Goal: Task Accomplishment & Management: Complete application form

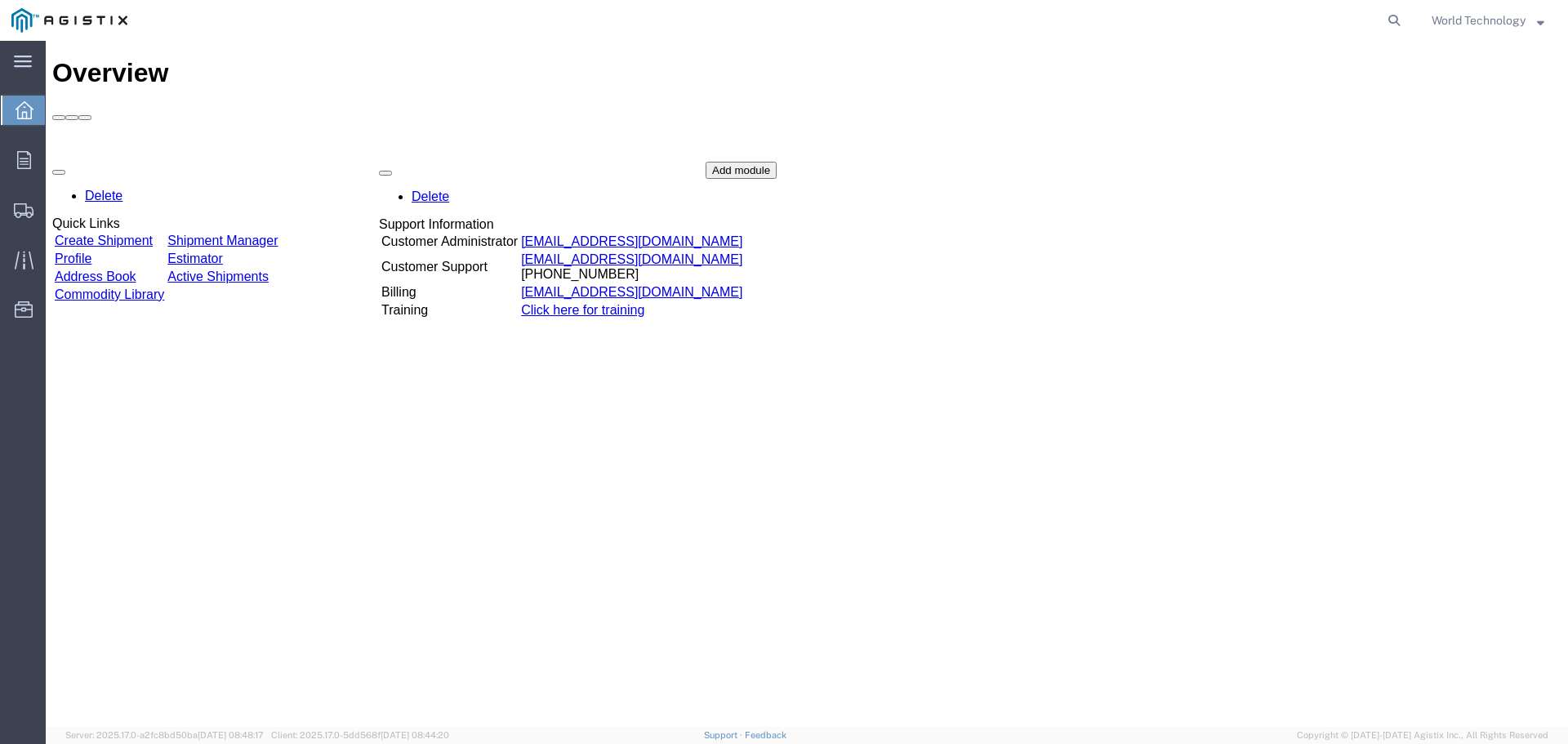
click at [172, 161] on div "Delete Quick Links Create Shipment Shipment Manager Profile Estimator Address B…" at bounding box center [807, 284] width 1510 height 245
click at [160, 161] on div "Delete Quick Links Create Shipment Shipment Manager Profile Estimator Address B…" at bounding box center [807, 284] width 1510 height 245
click at [145, 161] on div "Delete Quick Links Create Shipment Shipment Manager Profile Estimator Address B…" at bounding box center [807, 284] width 1510 height 245
click at [139, 234] on link "Create Shipment" at bounding box center [103, 241] width 98 height 14
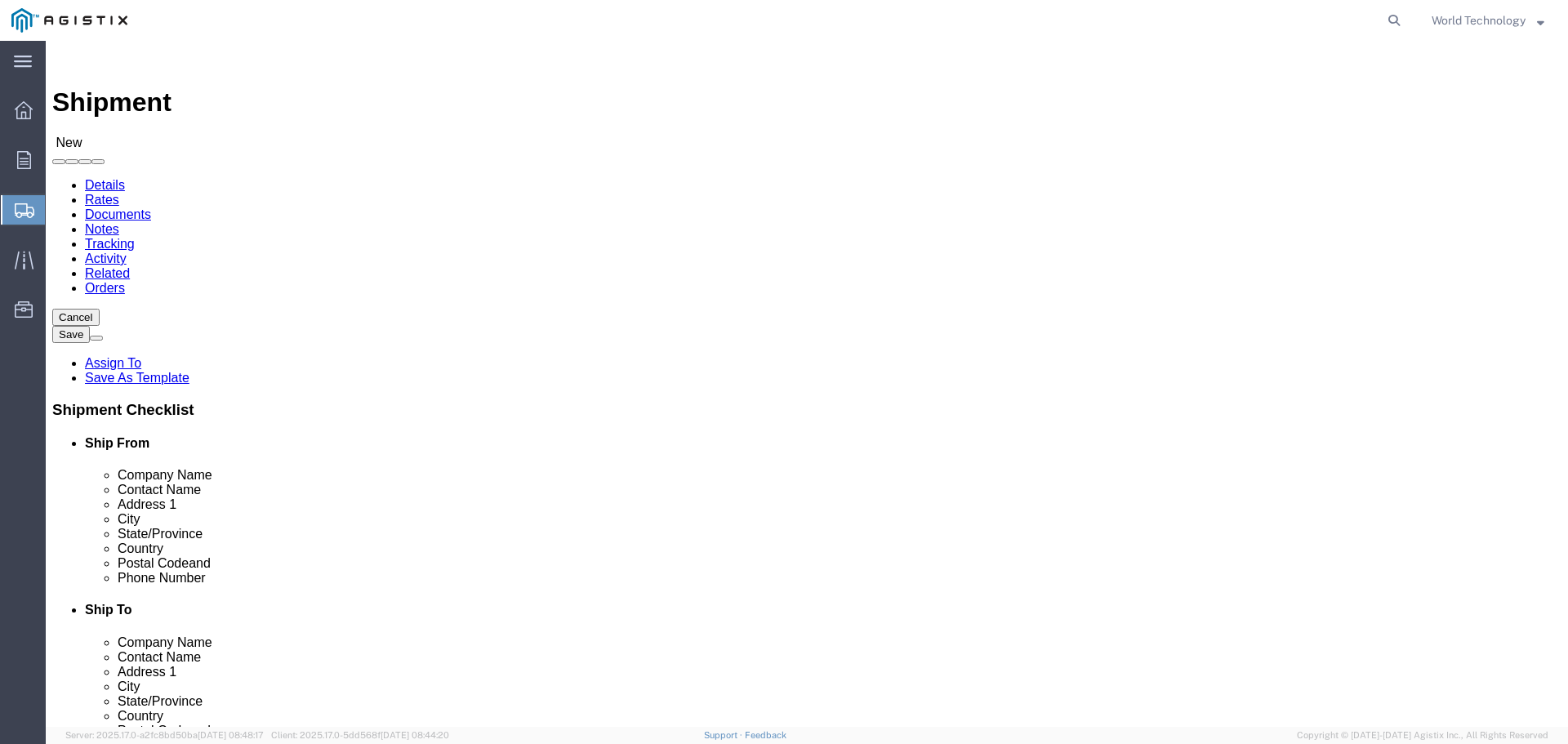
select select
click select "Select PG&E World Wide Technology Inc"
select select "9596"
click select "Select PG&E World Wide Technology Inc"
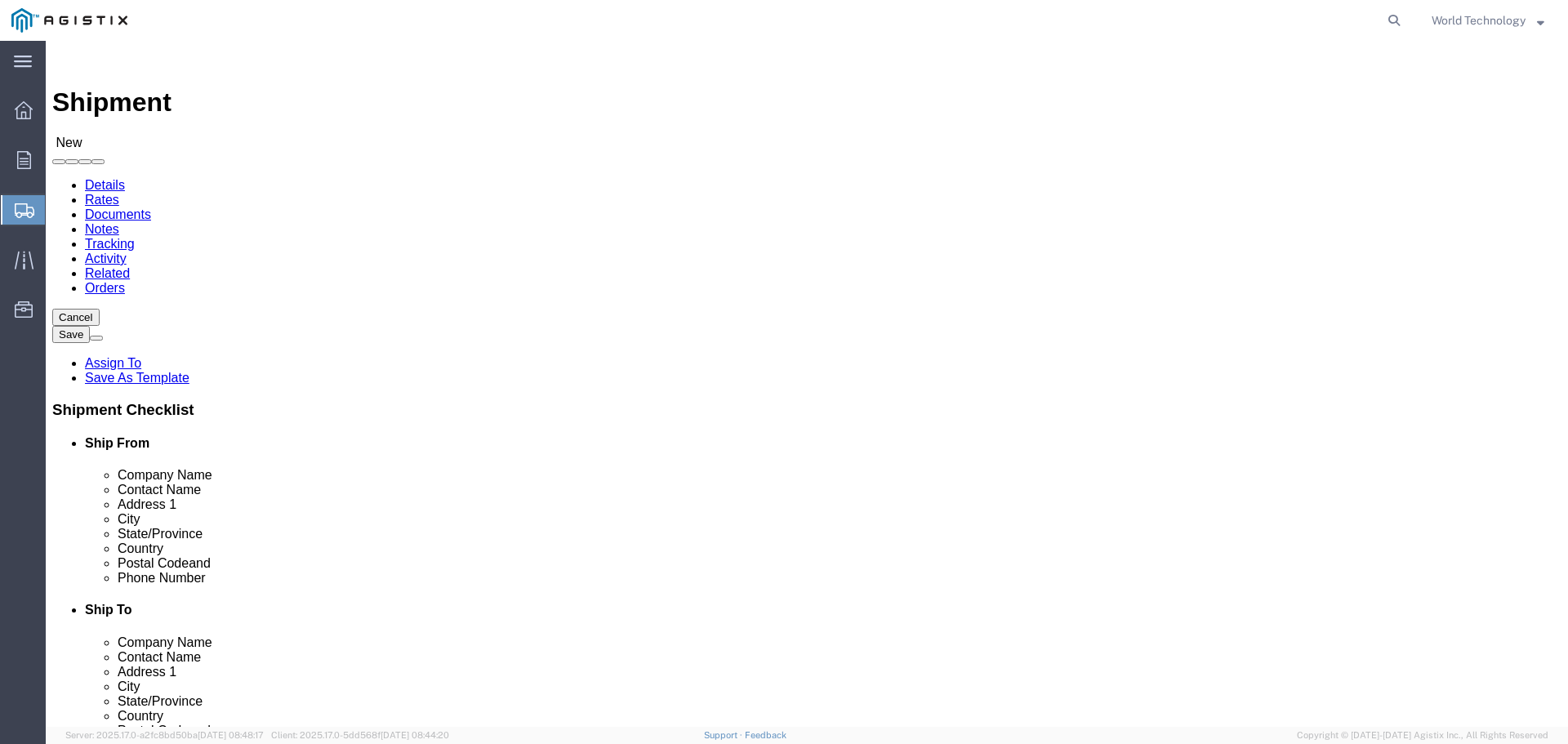
select select
select select "PURCHORD"
click select "Select All Others [GEOGRAPHIC_DATA] [GEOGRAPHIC_DATA] [GEOGRAPHIC_DATA] [GEOGRA…"
click div "Account Select PG&E World Wide Technology Inc Location Select All Others [GEOGR…"
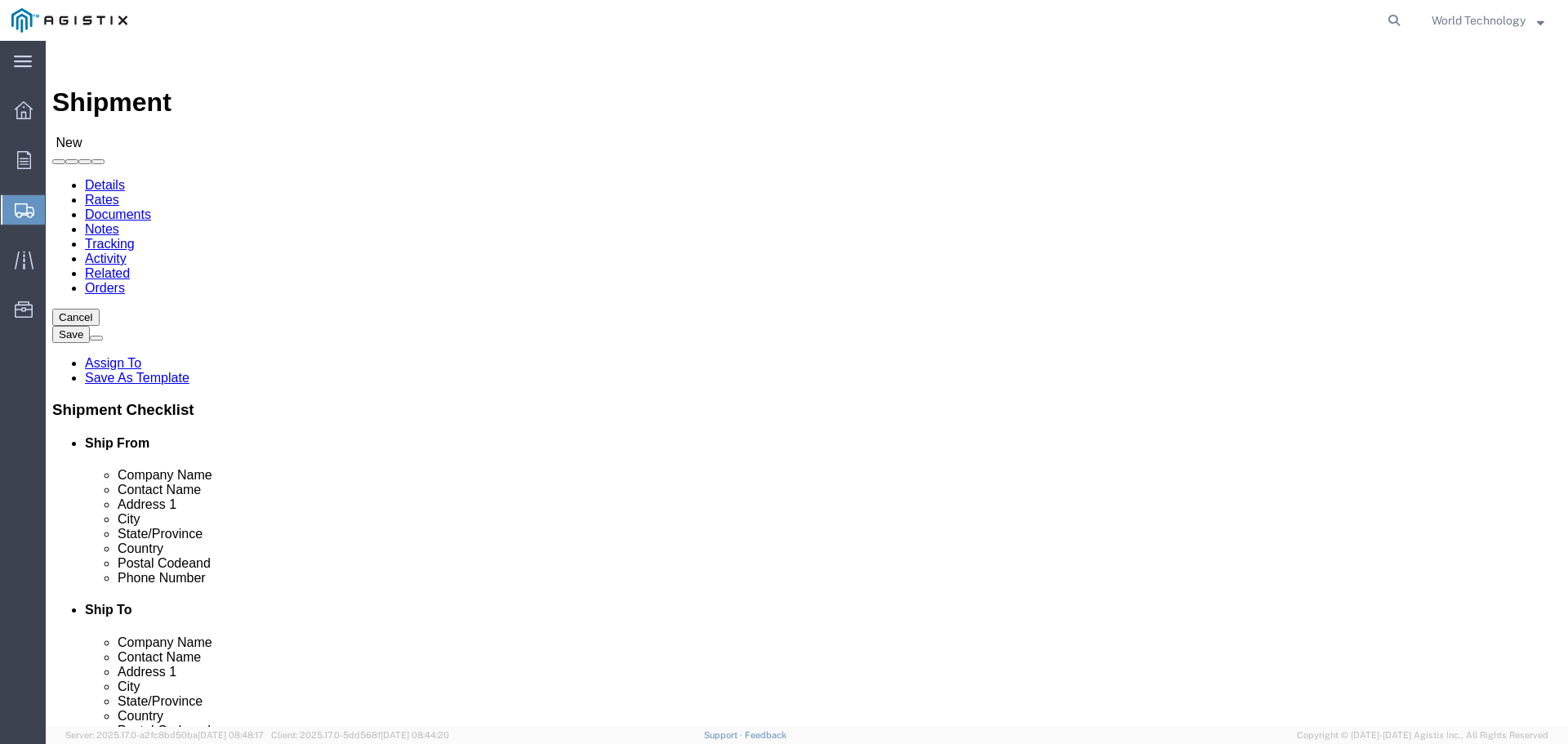
click select "Select All Others [GEOGRAPHIC_DATA] [GEOGRAPHIC_DATA] [GEOGRAPHIC_DATA] [GEOGRA…"
select select "19740"
click select "Select All Others [GEOGRAPHIC_DATA] [GEOGRAPHIC_DATA] [GEOGRAPHIC_DATA] [GEOGRA…"
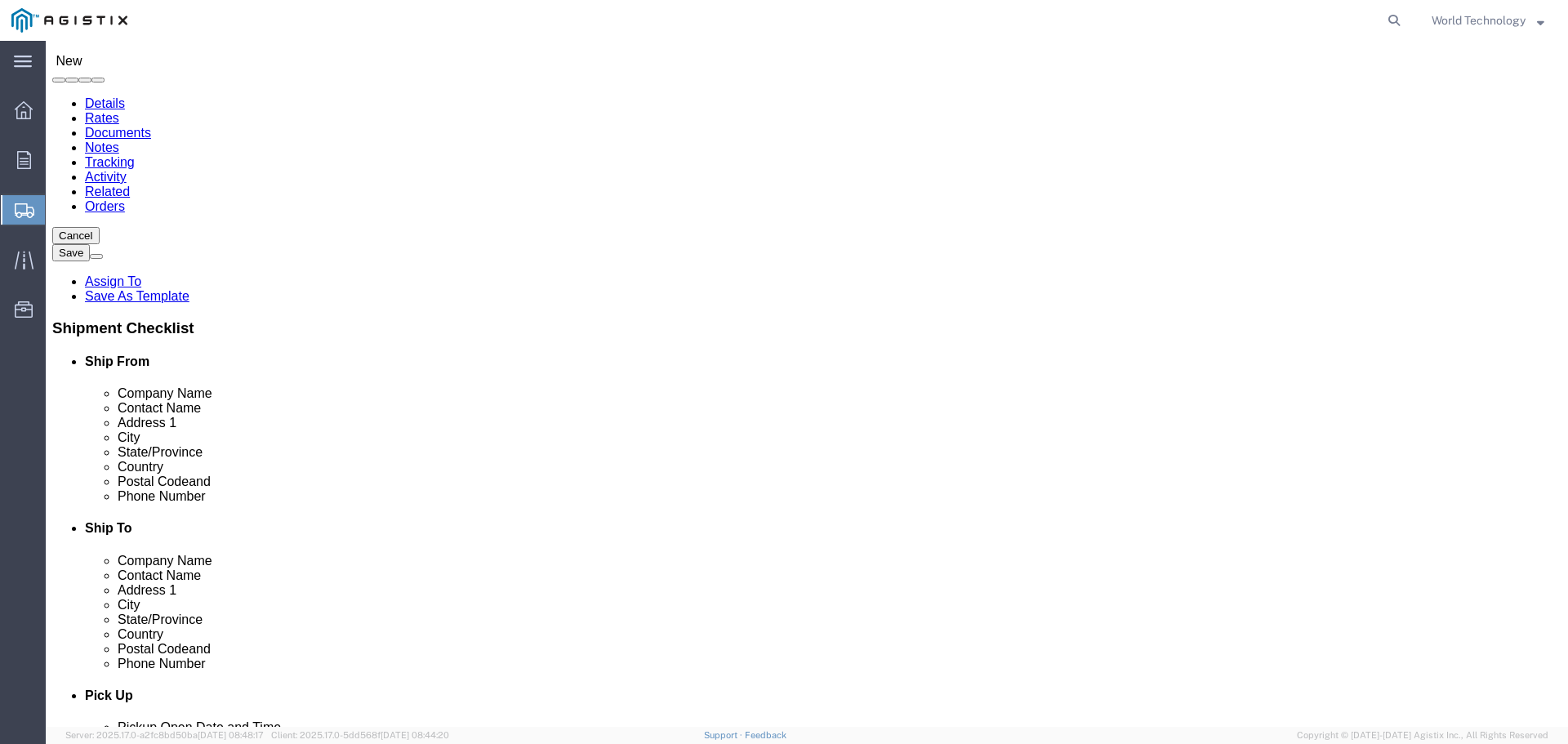
select select "MYPROFILE"
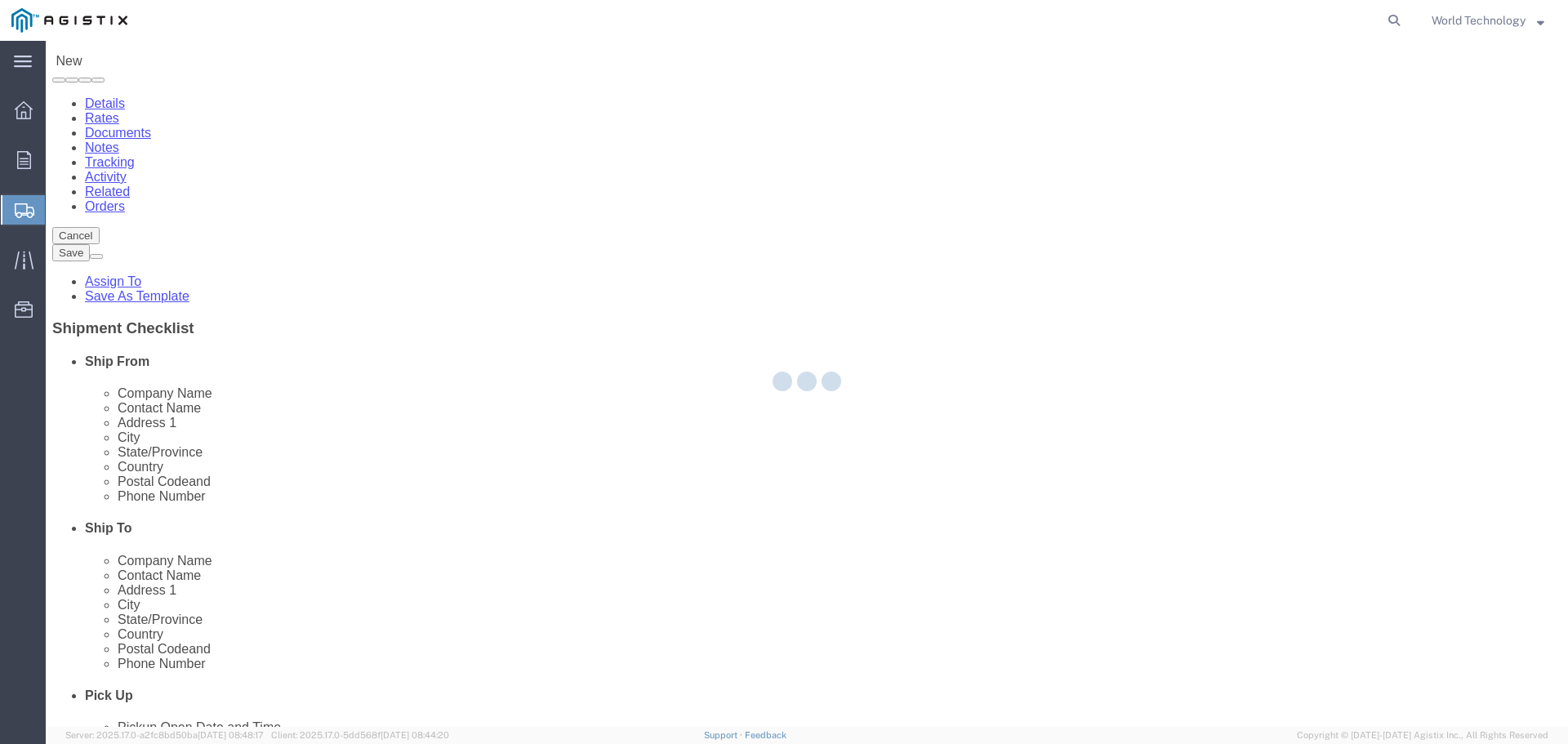
type input "World Wide Technology Inc"
type input "World Technology"
type input "[STREET_ADDRESS]"
type input "[GEOGRAPHIC_DATA]"
type input "62025"
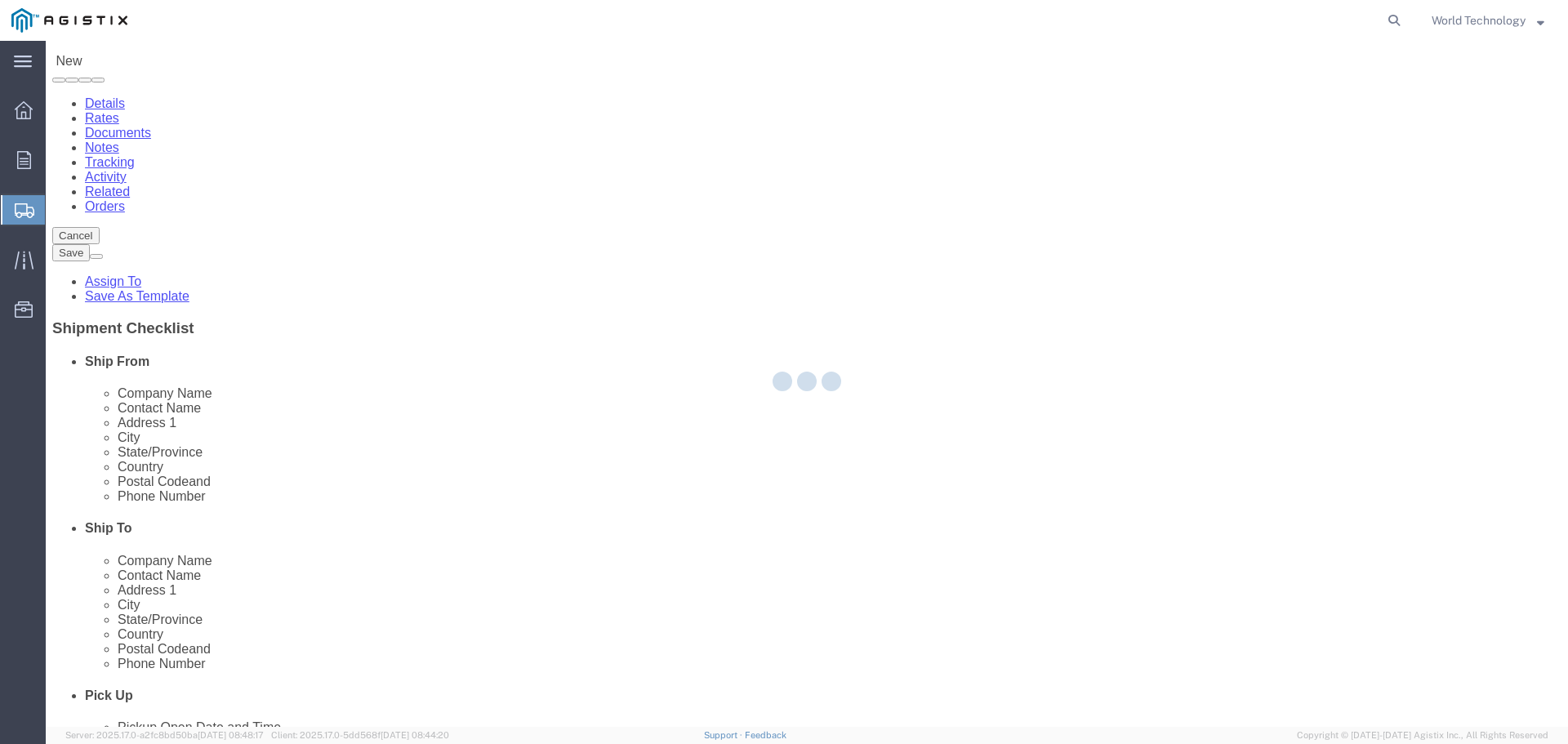
type input "3148240378"
type input "[EMAIL_ADDRESS][DOMAIN_NAME]"
checkbox input "true"
select select "IL"
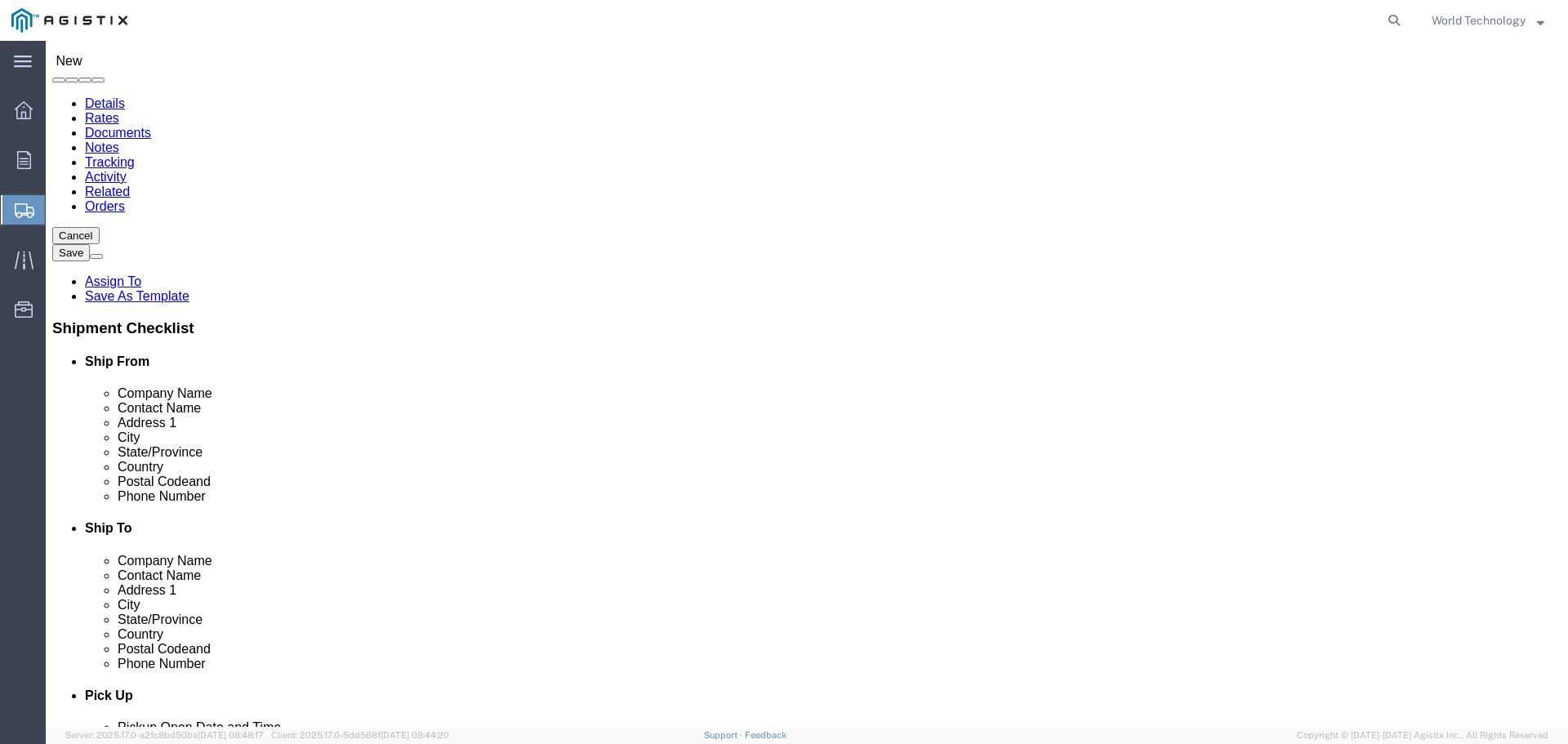
click input "text"
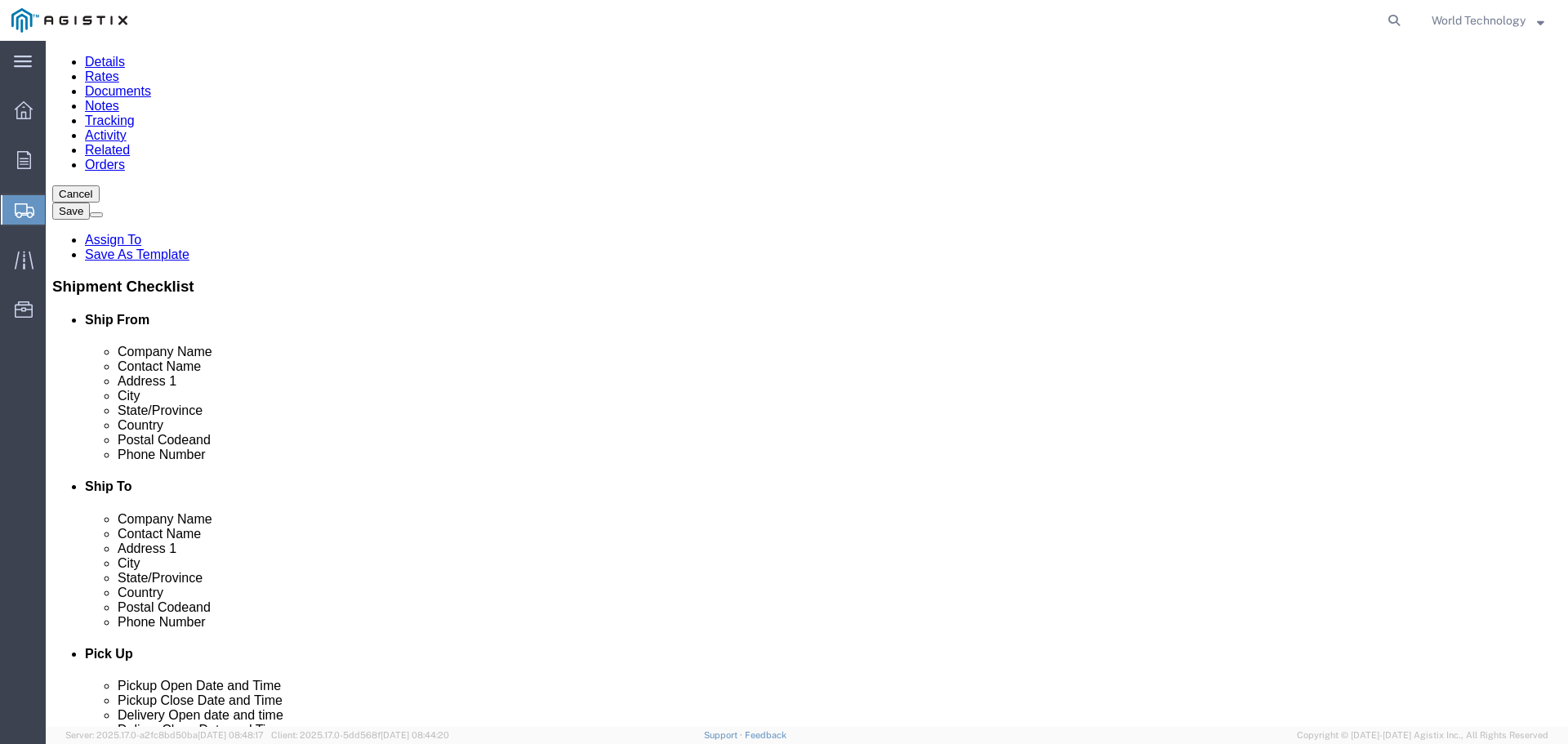
scroll to position [163, 0]
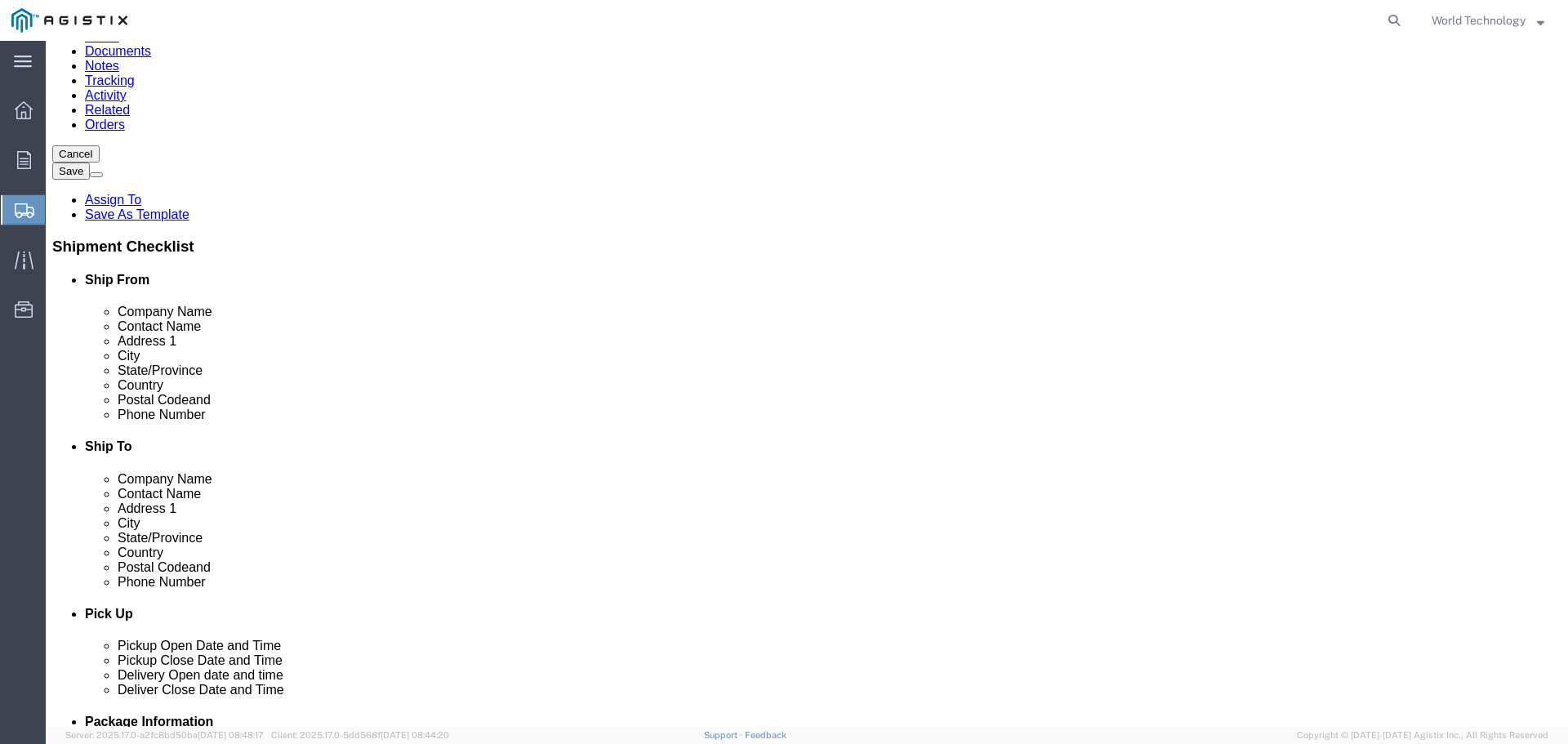
type input "Pacific Gas & Electric Co"
click label "Contact Name"
click div "Location My Profile Location (OBSOLETE) [PERSON_NAME] SC - GC TRAILER (OBSOLETE…"
click input "text"
type input "[PERSON_NAME]"
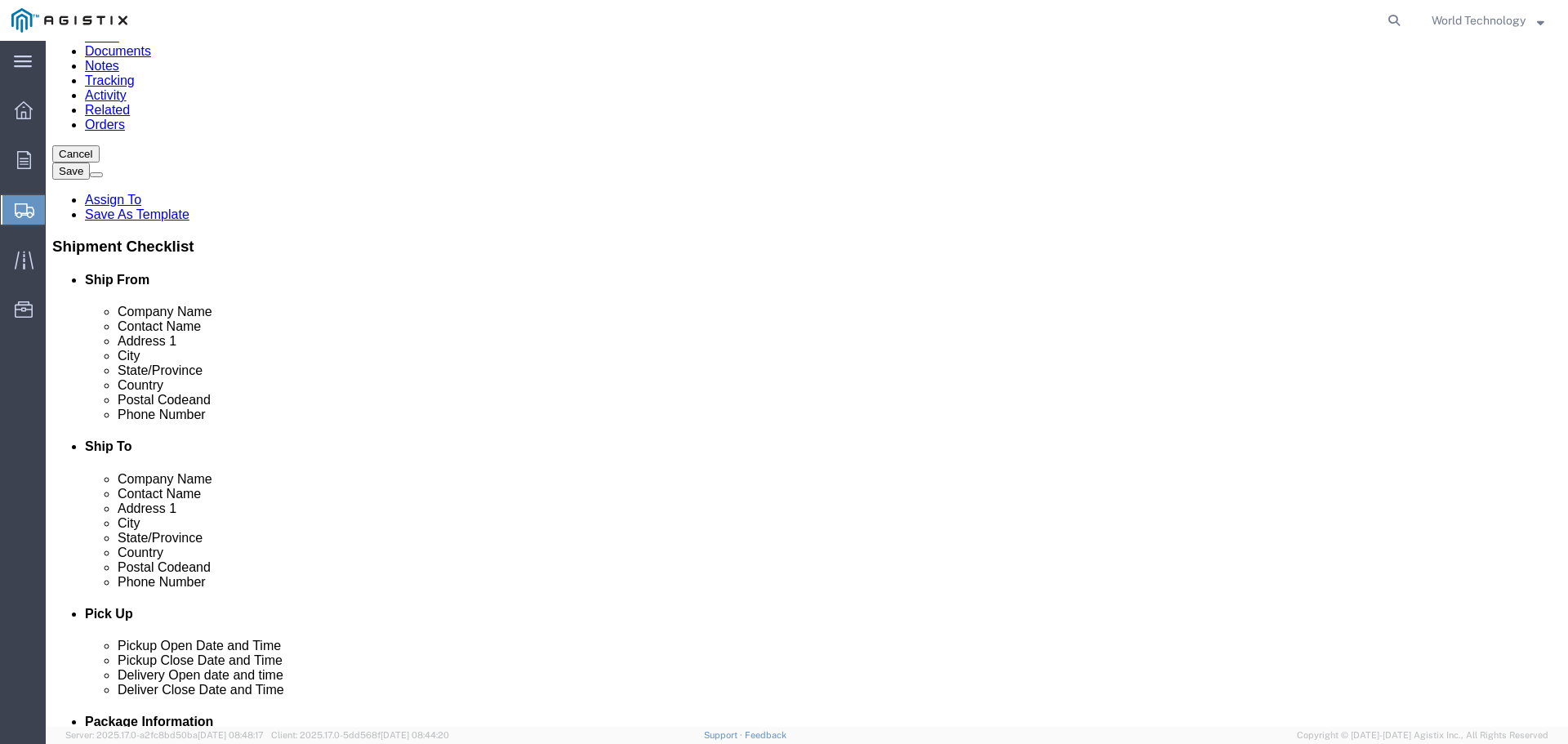
click input "text"
type input "[STREET_ADDRESS]"
select select
click input "text"
type input "C/O Layline Automation"
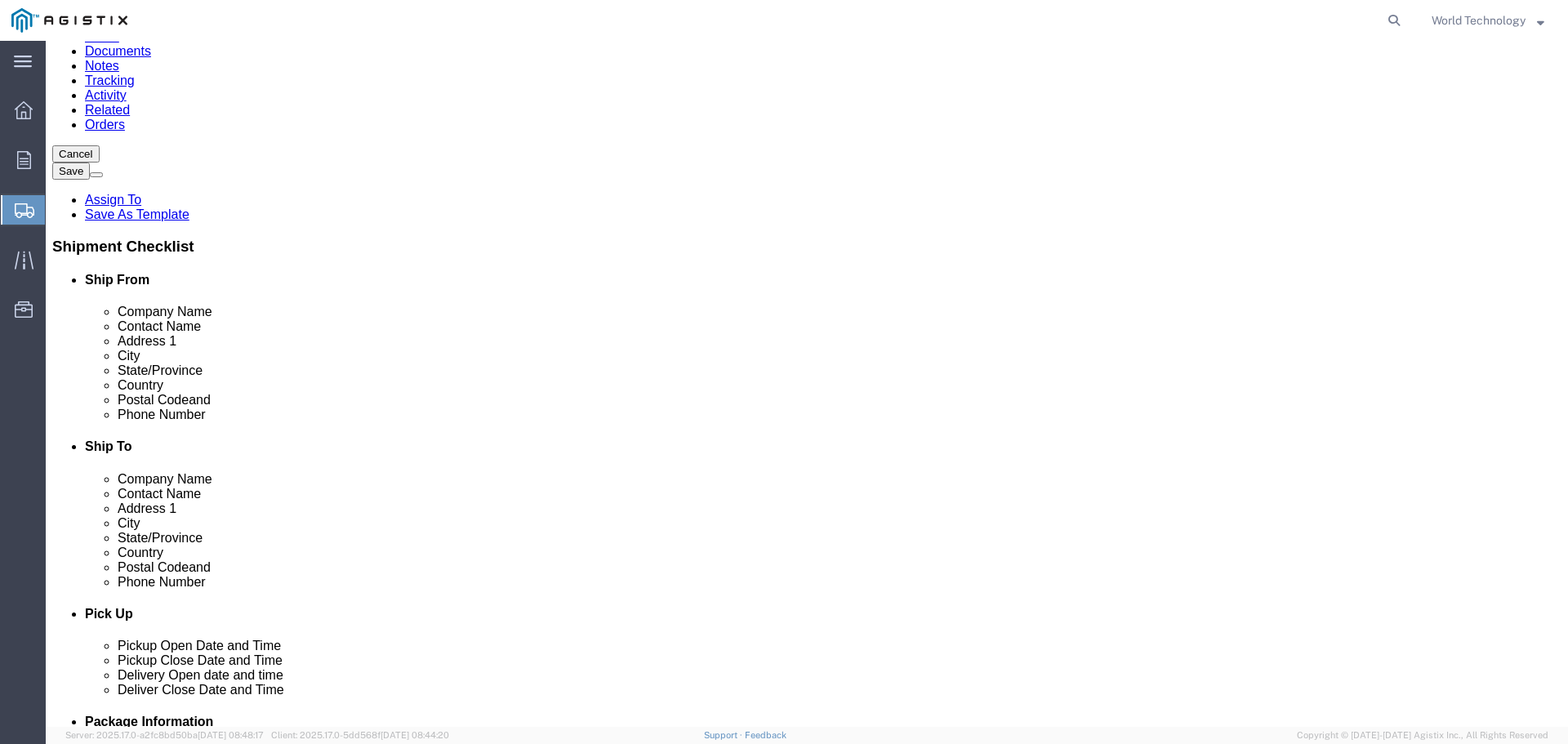
click input "text"
type input "Stockton"
select select
select select "CA"
click input "Postal Code"
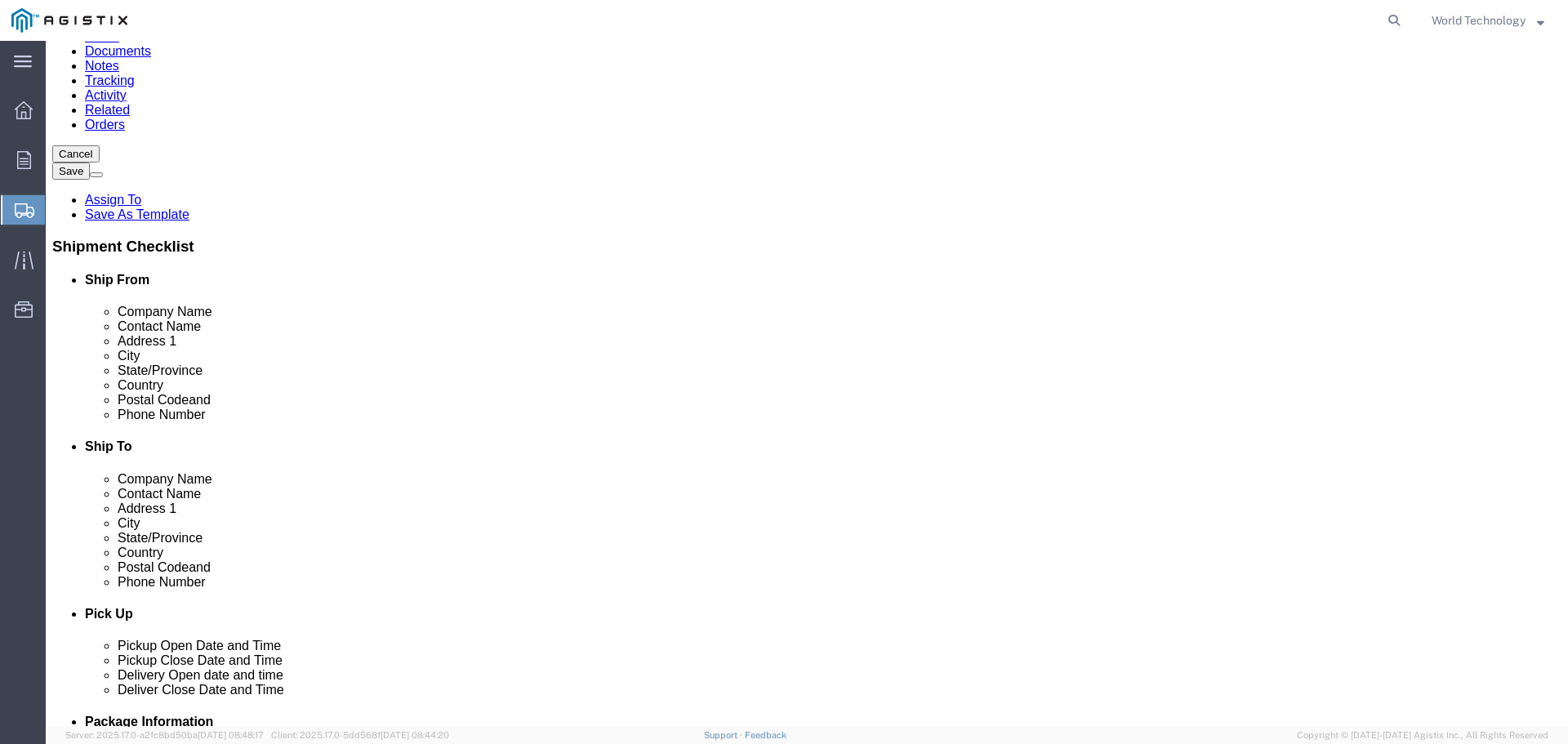
type input "9"
type input "95215"
select select
click input "text"
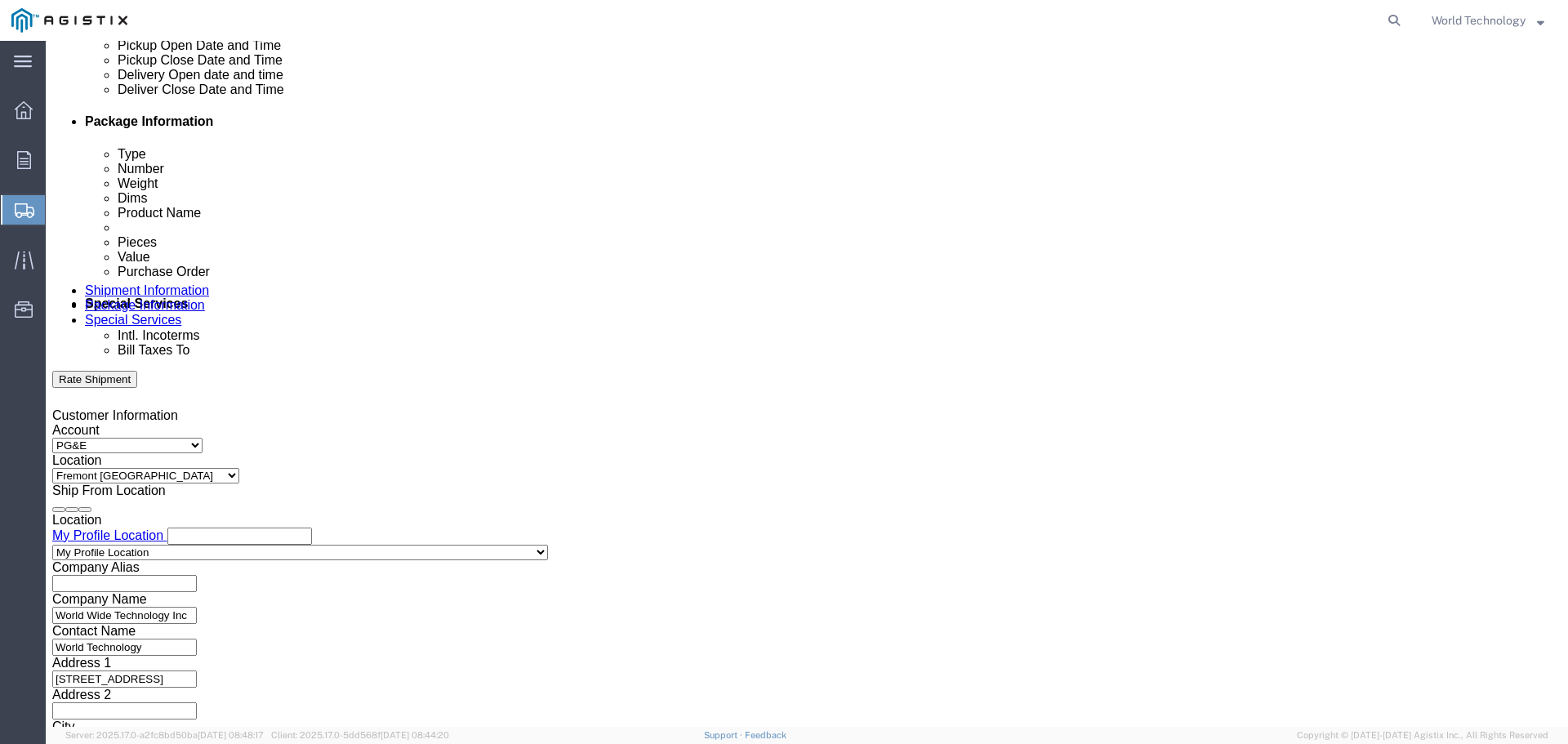
scroll to position [734, 0]
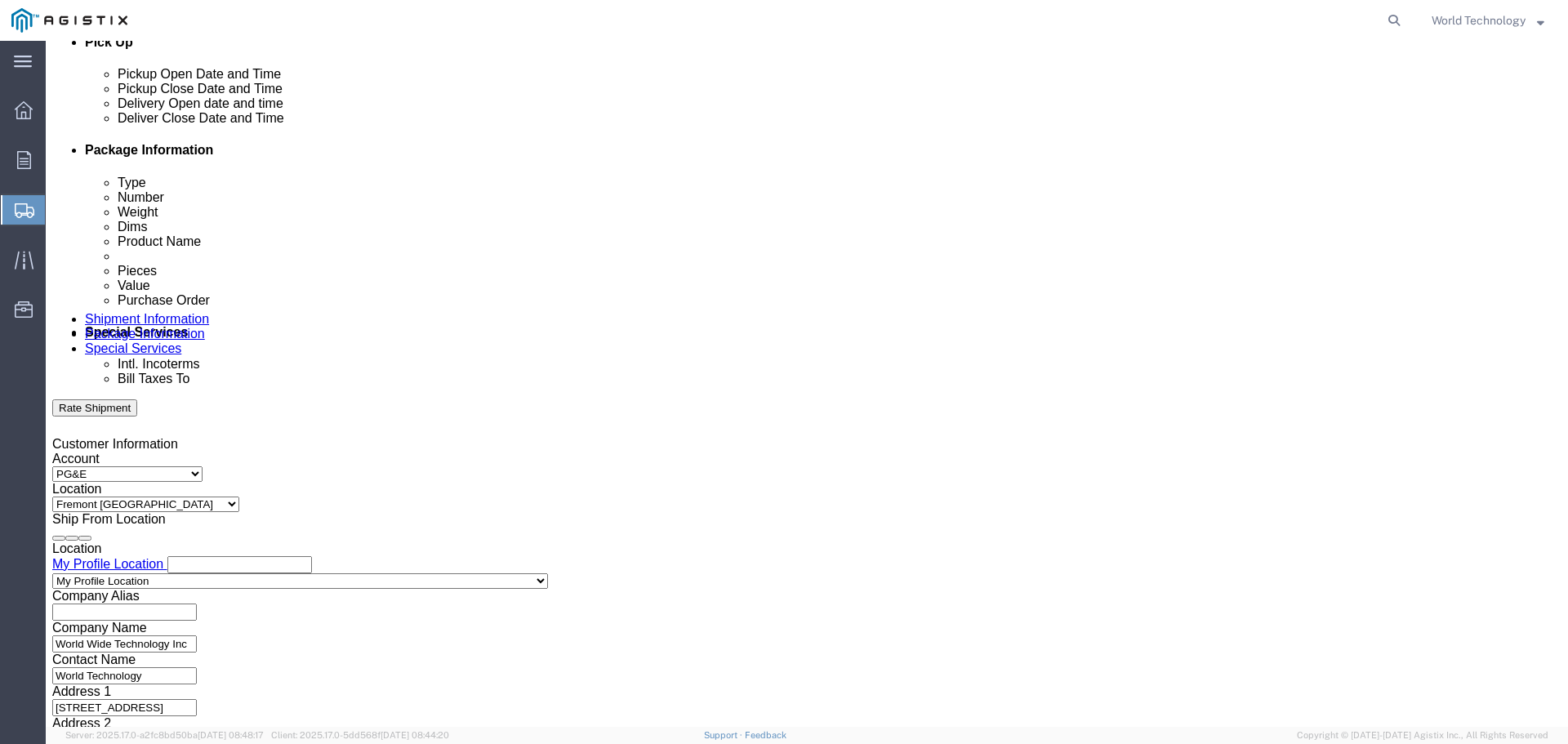
type input "[PHONE_NUMBER]"
click div
click input "11:00 AM"
type input "8:00 AM"
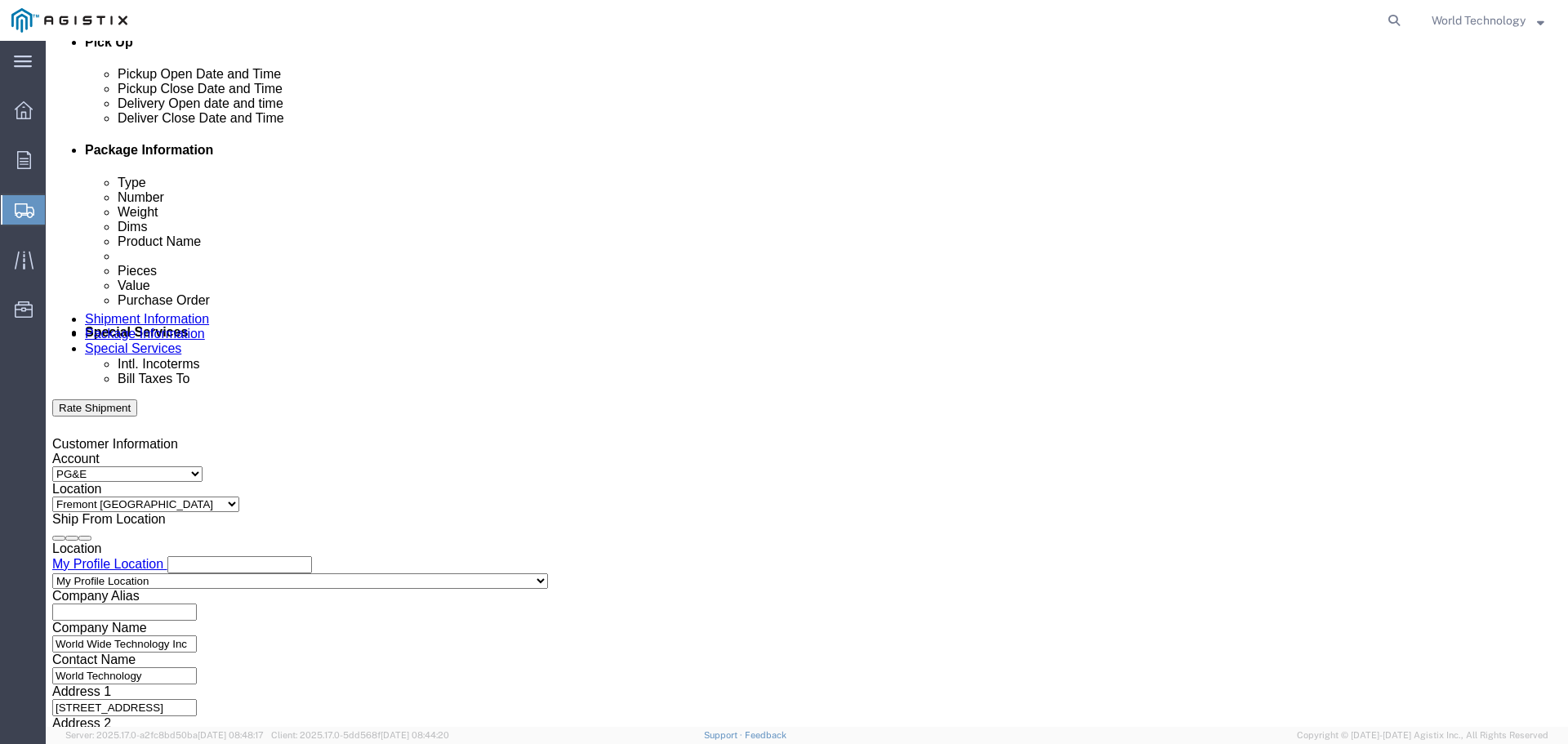
click button "Apply"
click div
click input "9:00 AM"
type input "9"
type input "8:00 PM"
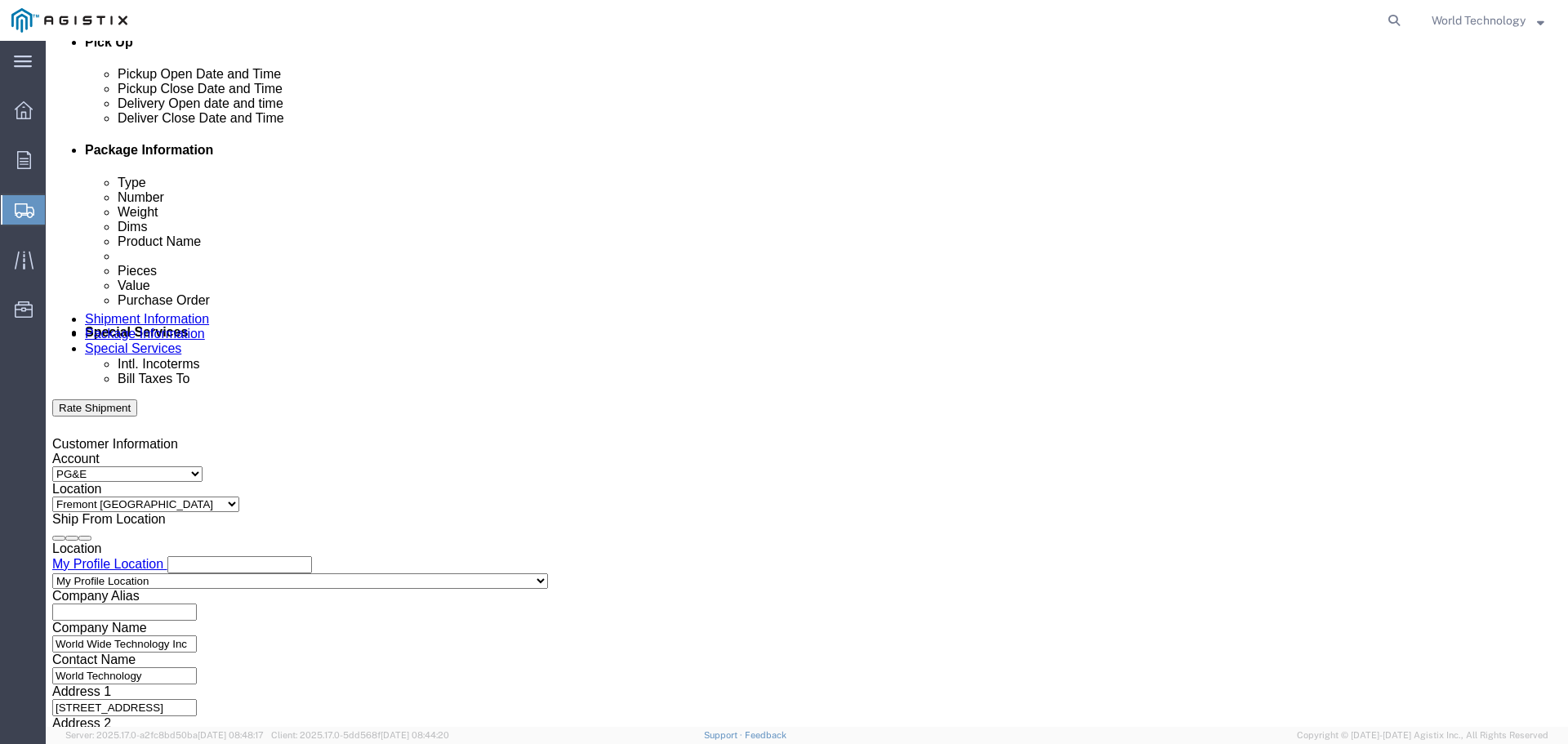
click button "Apply"
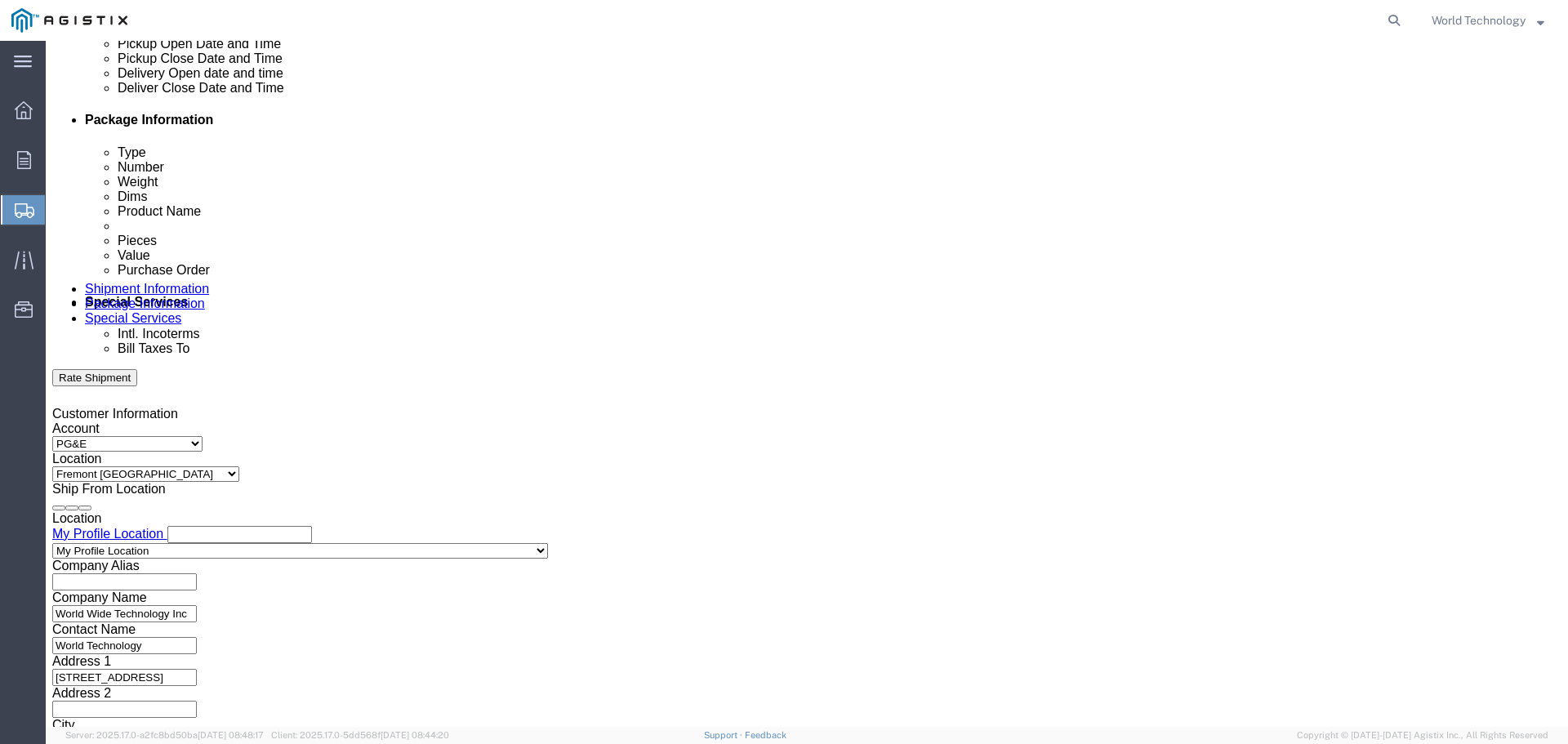
scroll to position [816, 0]
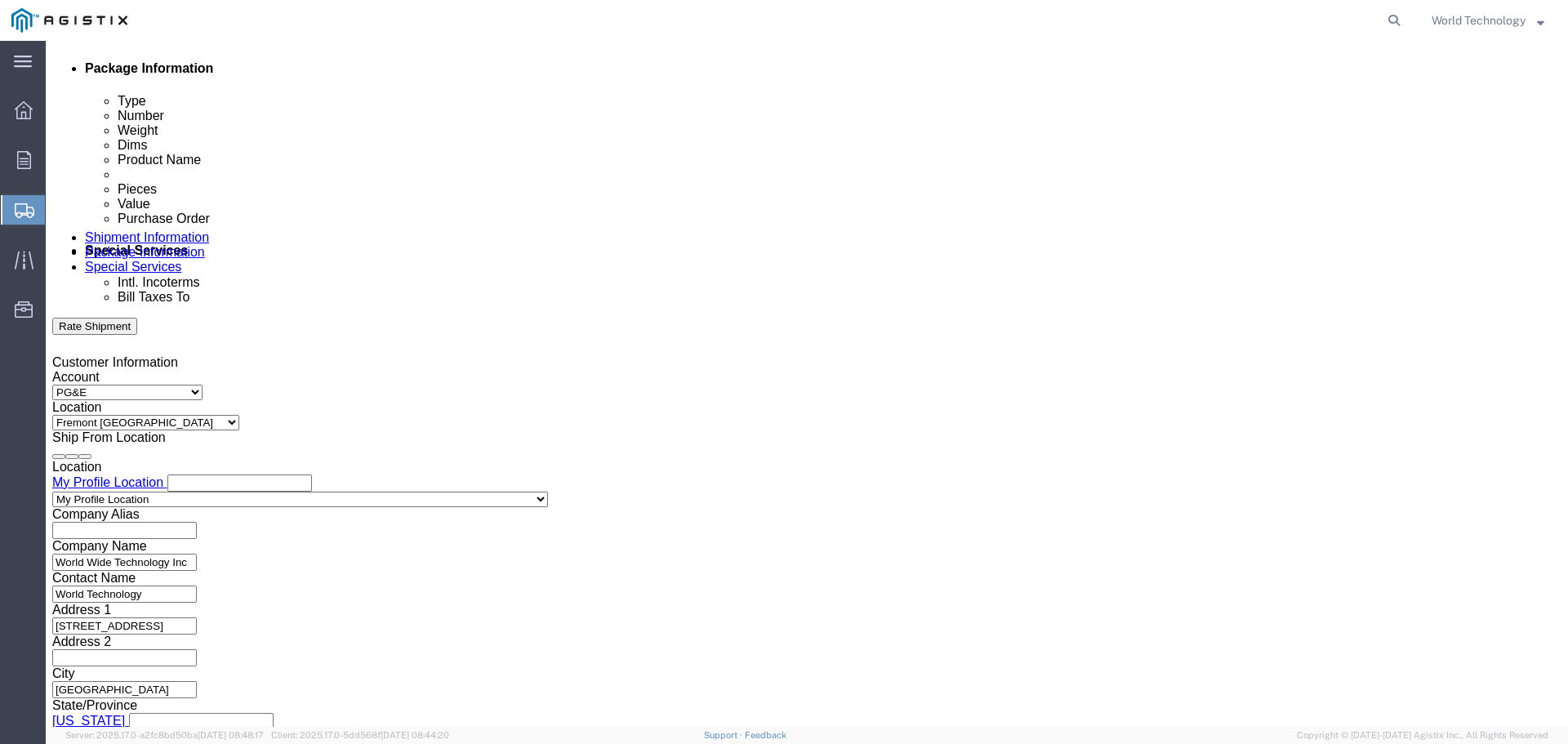
click input "text"
type input "2701212480"
click div "Select Account Type Activity ID Airline Appointment Number ASN Batch Request # …"
click select "Select Account Type Activity ID Airline Appointment Number ASN Batch Request # …"
select select "SALEORDR"
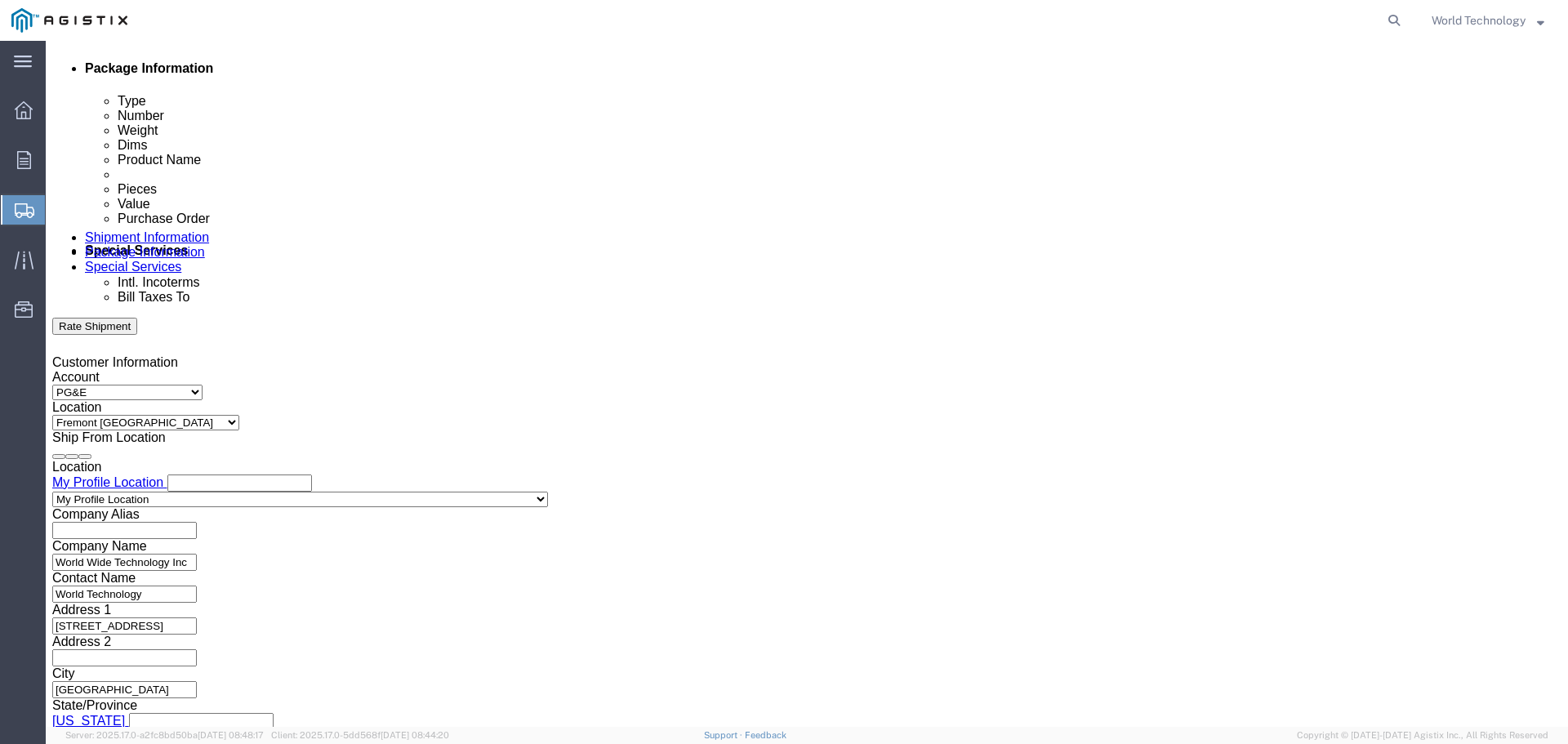
click select "Select Account Type Activity ID Airline Appointment Number ASN Batch Request # …"
click input "text"
type input "12329133"
click select "Select Account Type Activity ID Airline Appointment Number ASN Batch Request # …"
select select "DELNUM"
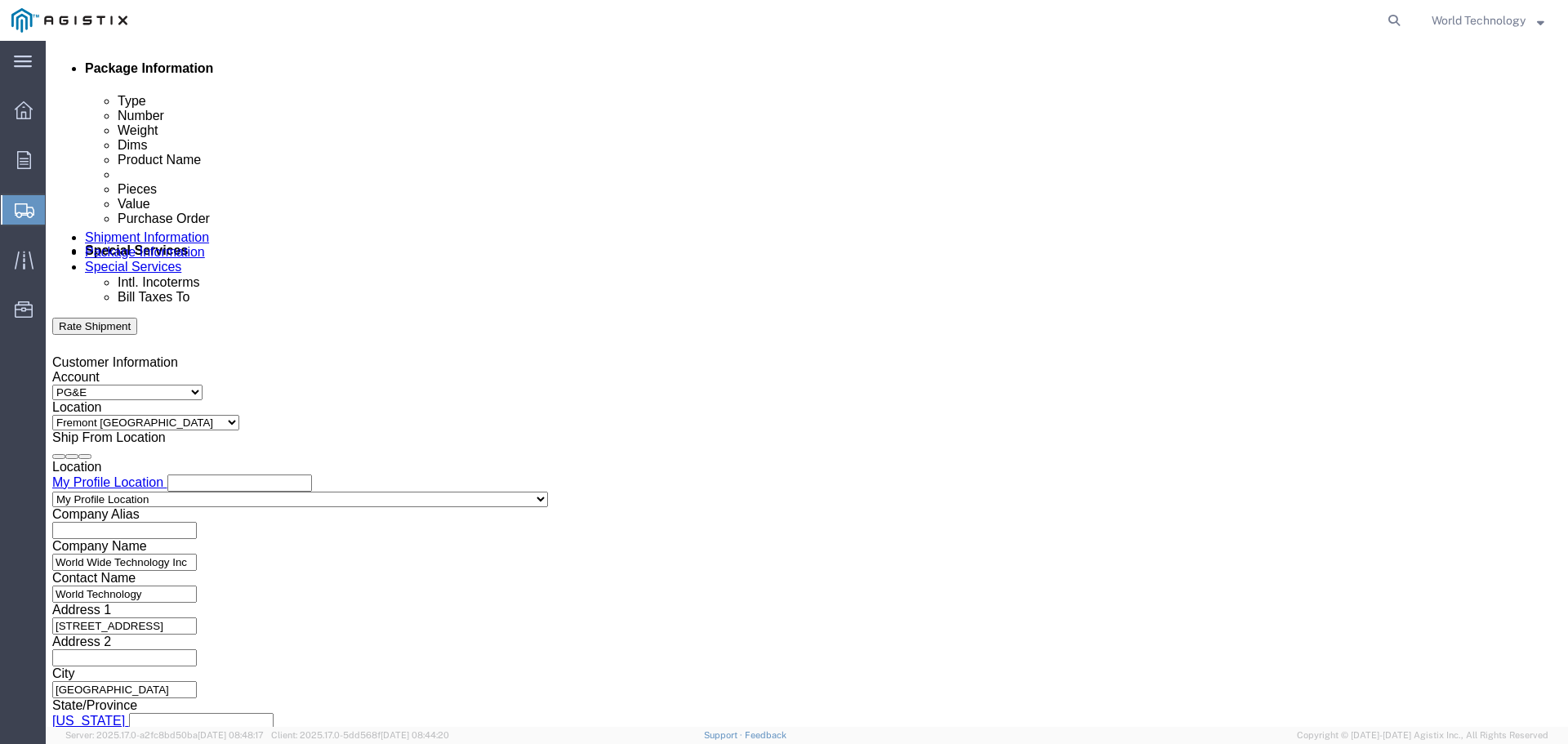
click select "Select Account Type Activity ID Airline Appointment Number ASN Batch Request # …"
click input "text"
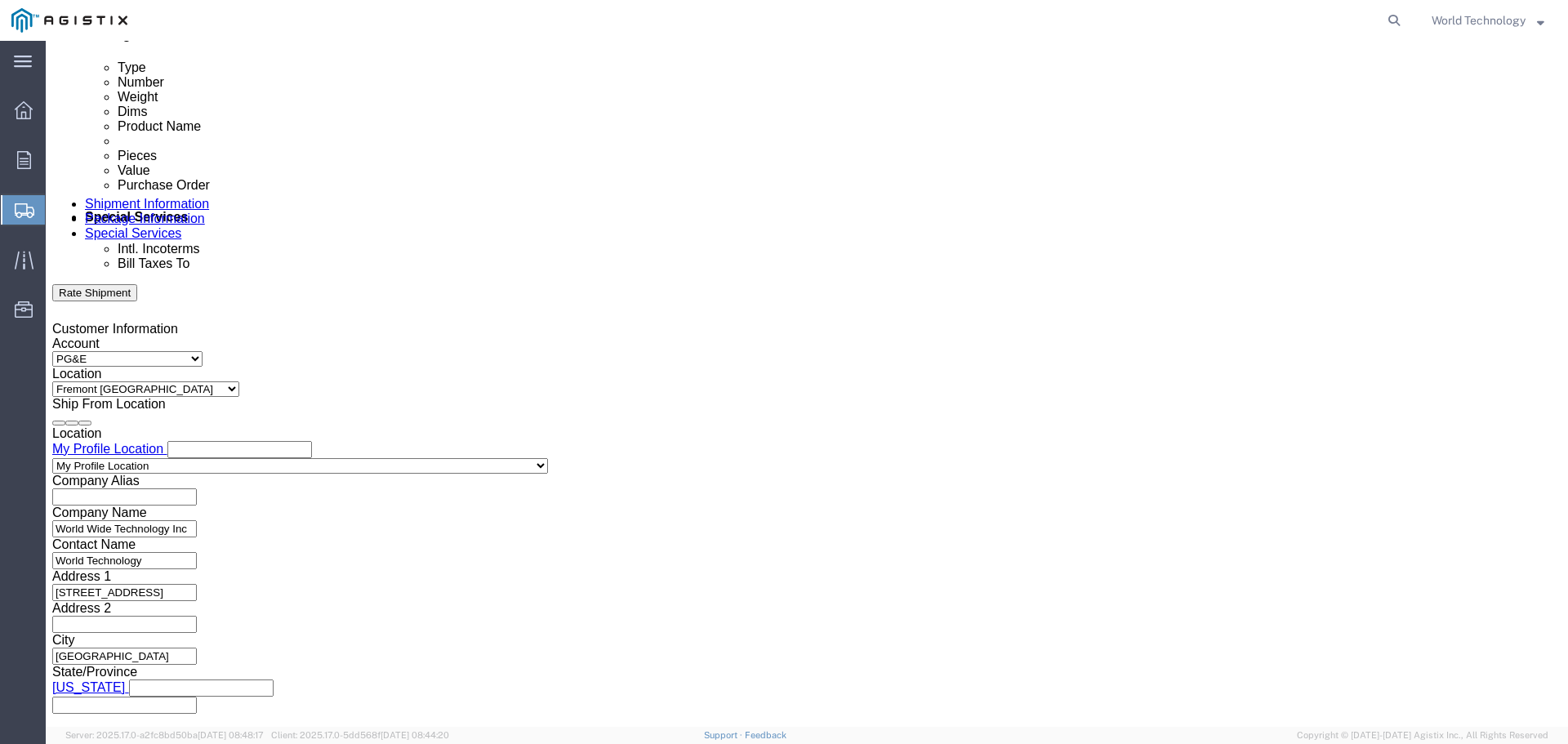
type input "1601596396"
click button "Continue"
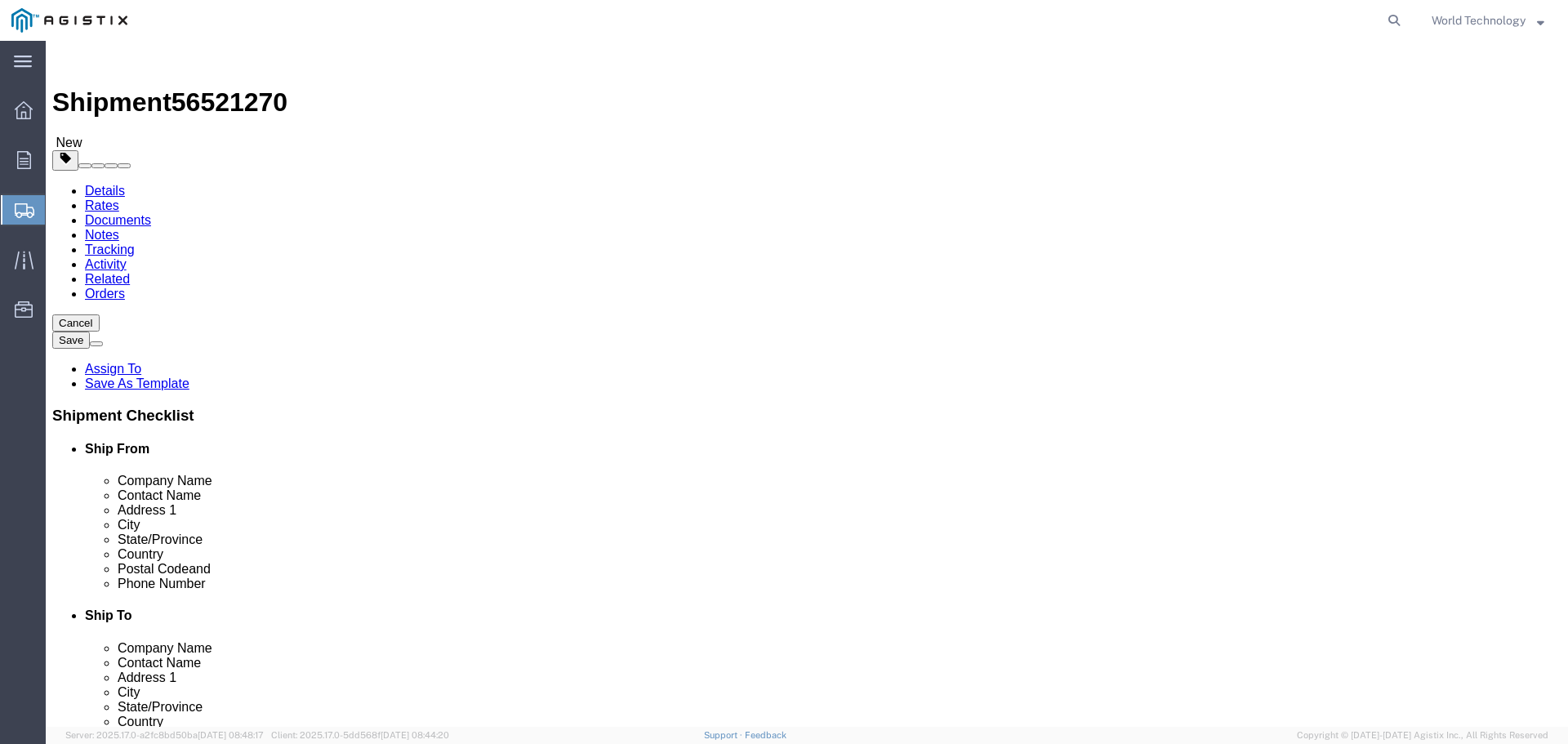
click select "Select Bulk Bundle(s) Cardboard Box(es) Carton(s) Crate(s) Drum(s) (Fiberboard)…"
select select "PSNS"
click select "Select Bulk Bundle(s) Cardboard Box(es) Carton(s) Crate(s) Drum(s) (Fiberboard)…"
click input "text"
type input "8"
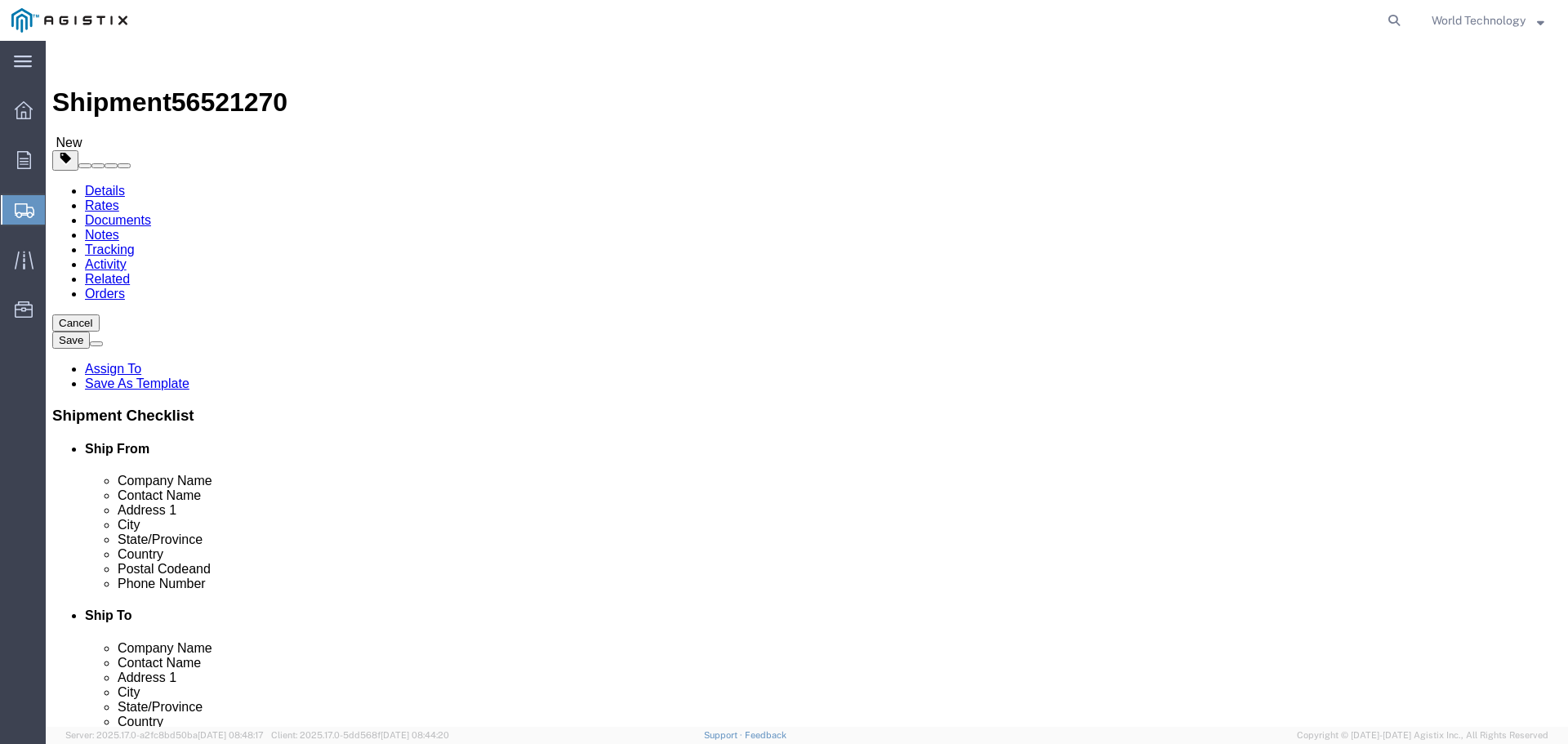
click input "text"
type input "48"
type input "41"
type input "52"
click input "0.00"
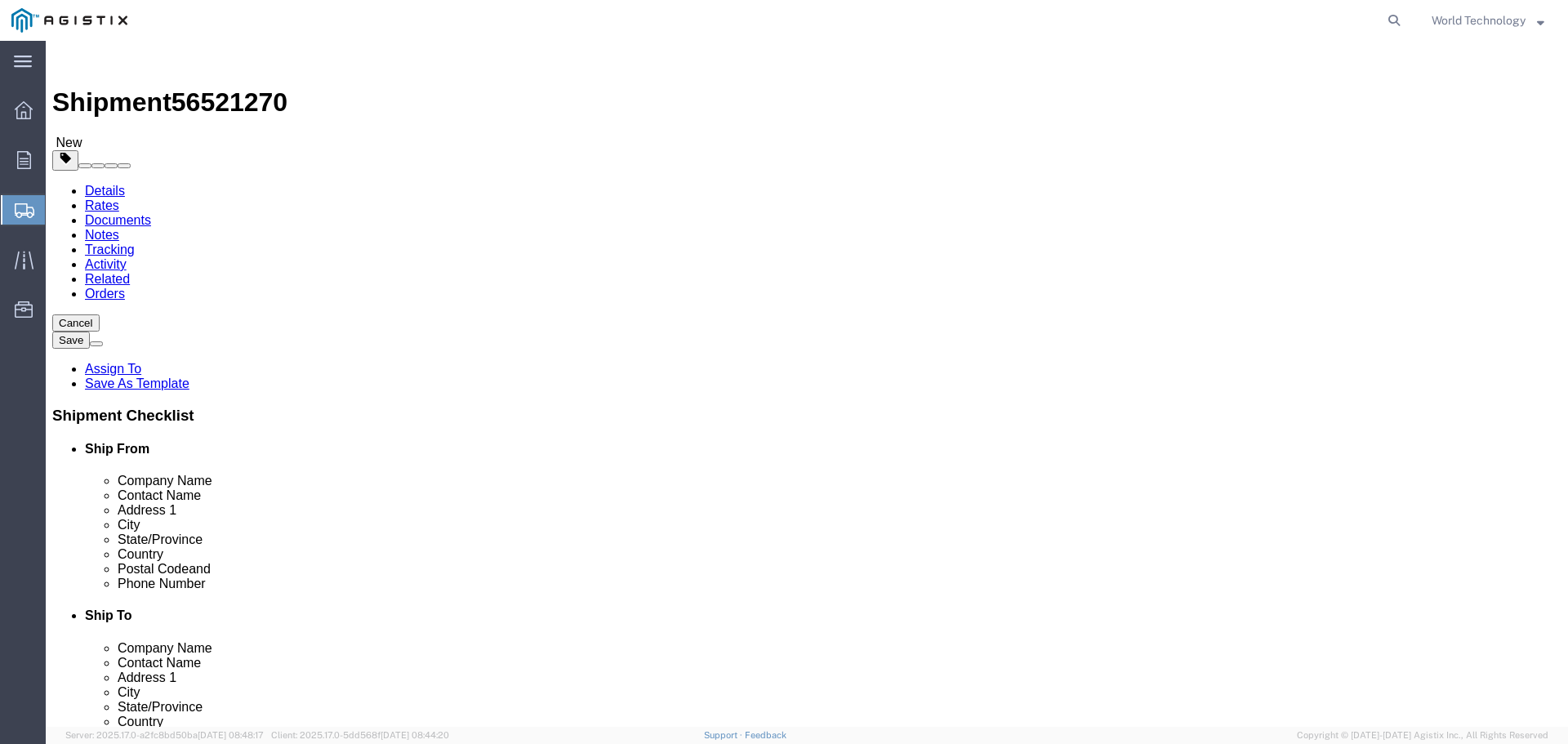
type input "0"
type input "437"
click link "Add Content"
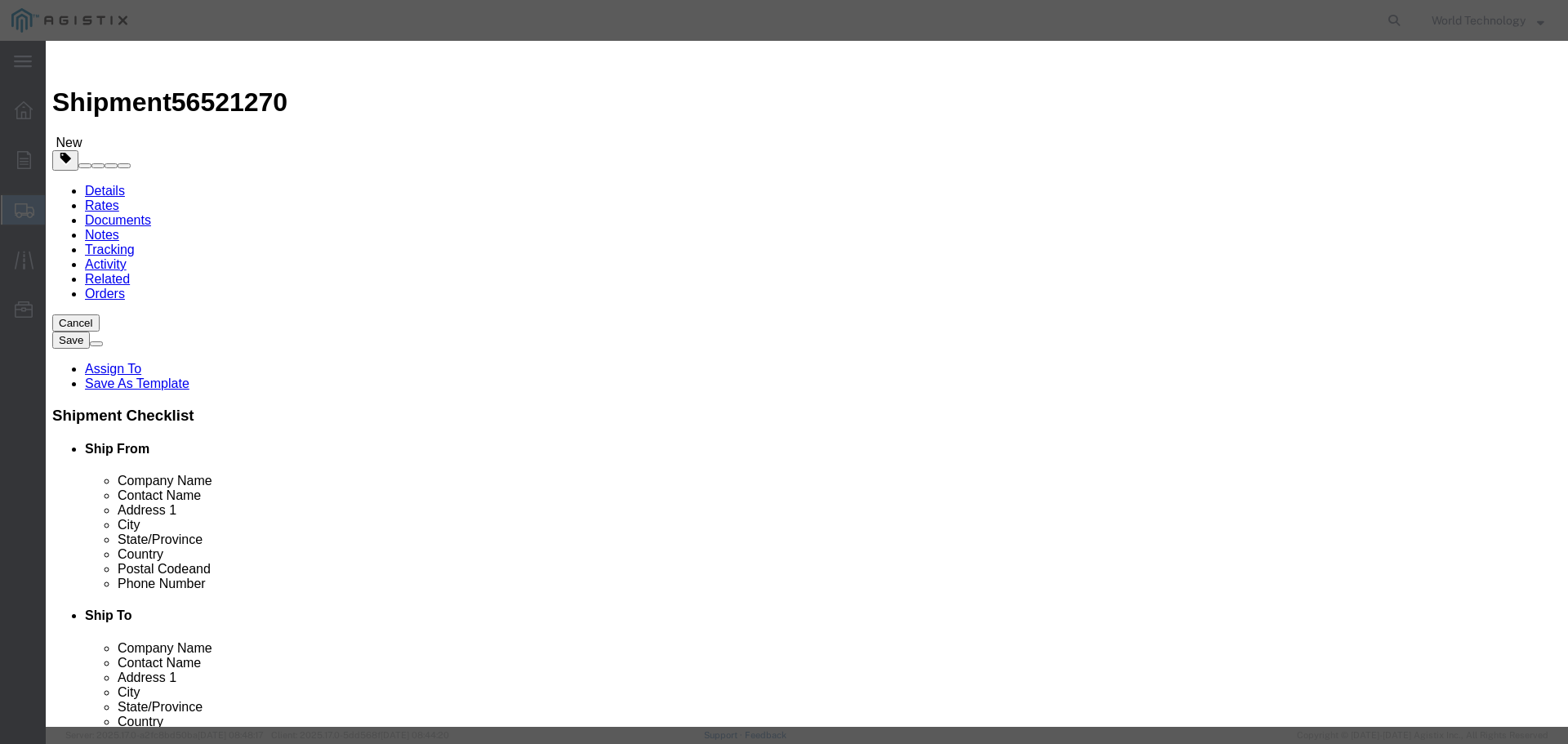
click input "text"
type input "Computer Equipment"
click input "0"
type input "8"
click input "text"
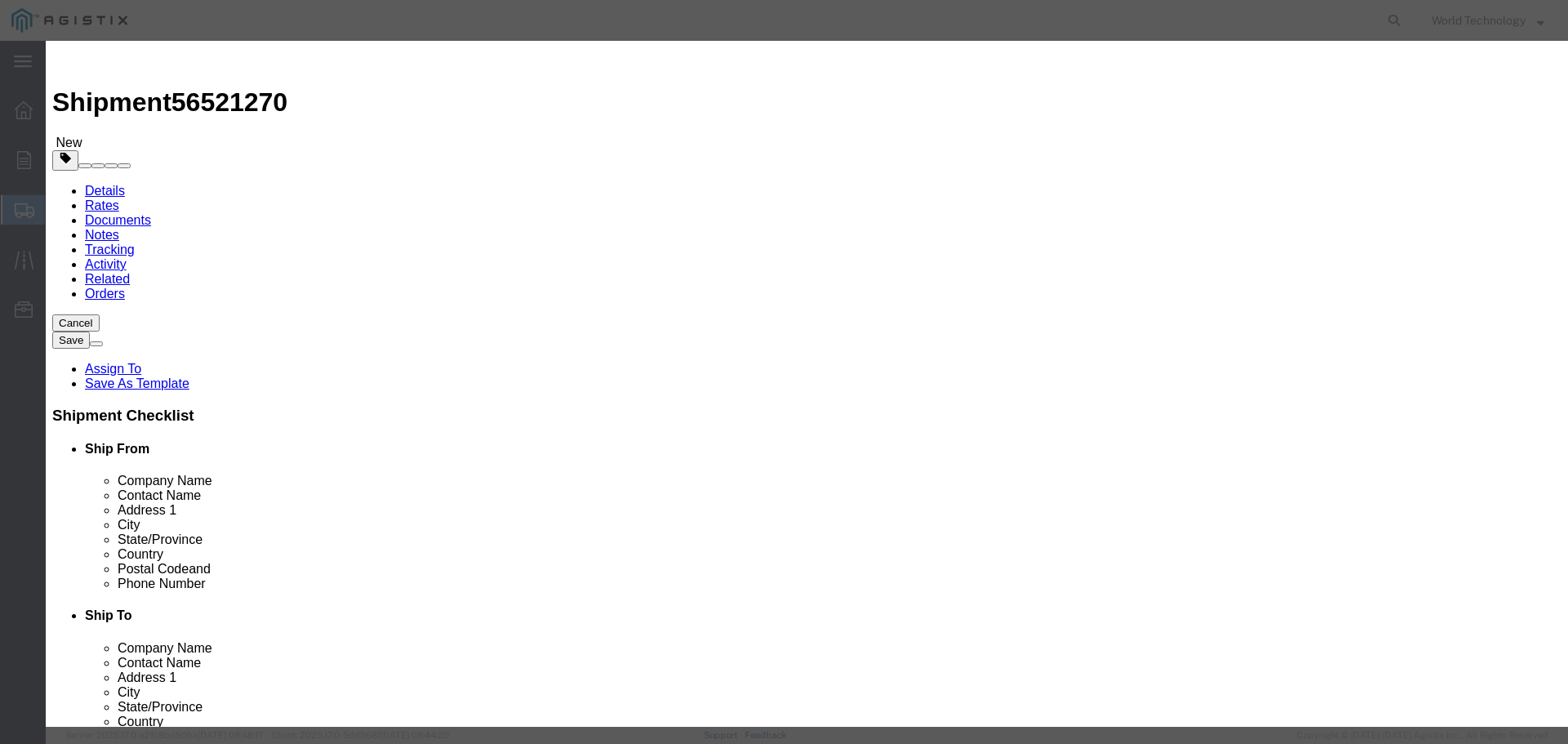
type input "10,000"
drag, startPoint x: 541, startPoint y: 217, endPoint x: 541, endPoint y: 227, distance: 10.0
click select "Select 50 55 60 65 70 85 92.5 100 125 175 250 300 400"
select select "92.5"
click select "Select 50 55 60 65 70 85 92.5 100 125 175 250 300 400"
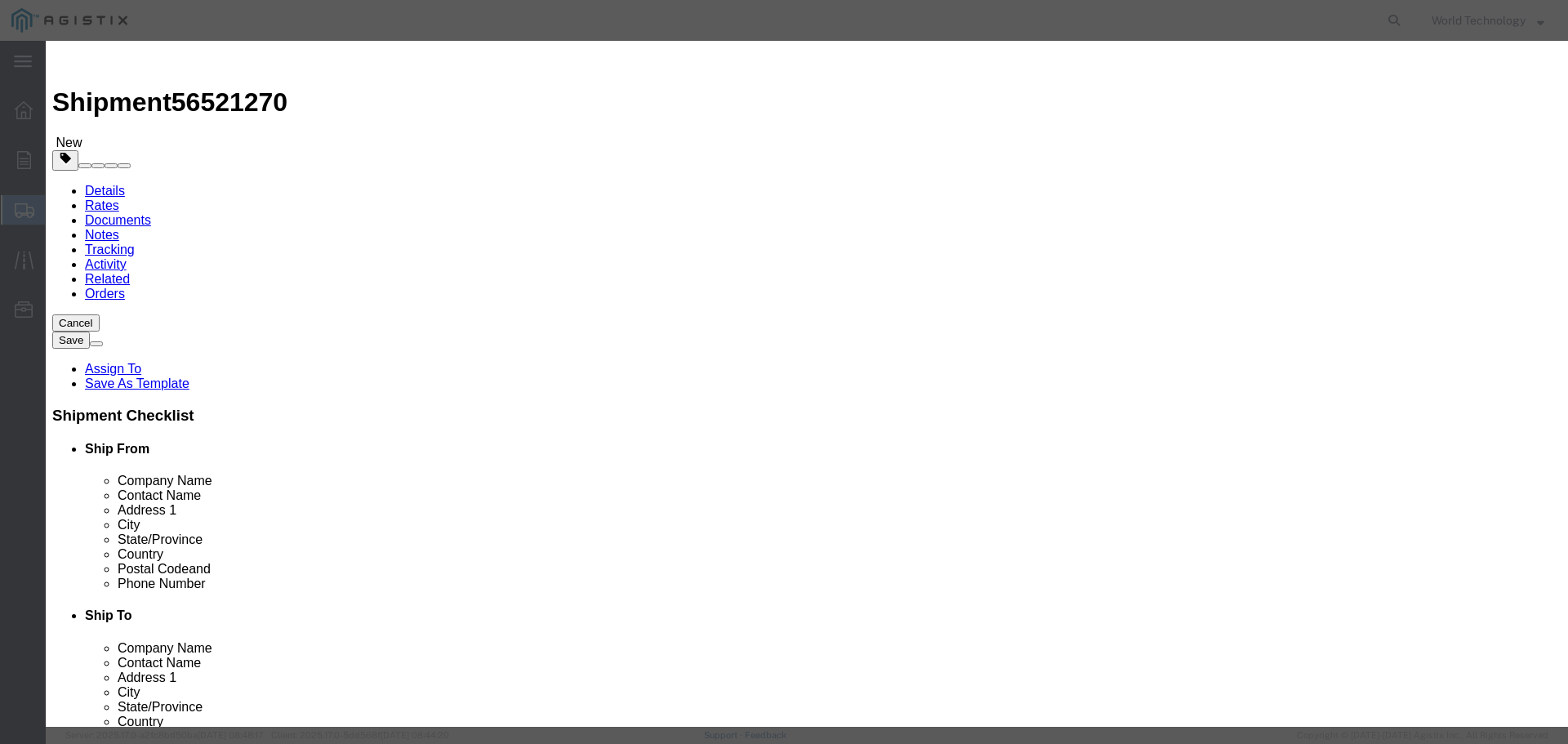
click button "Save & Close"
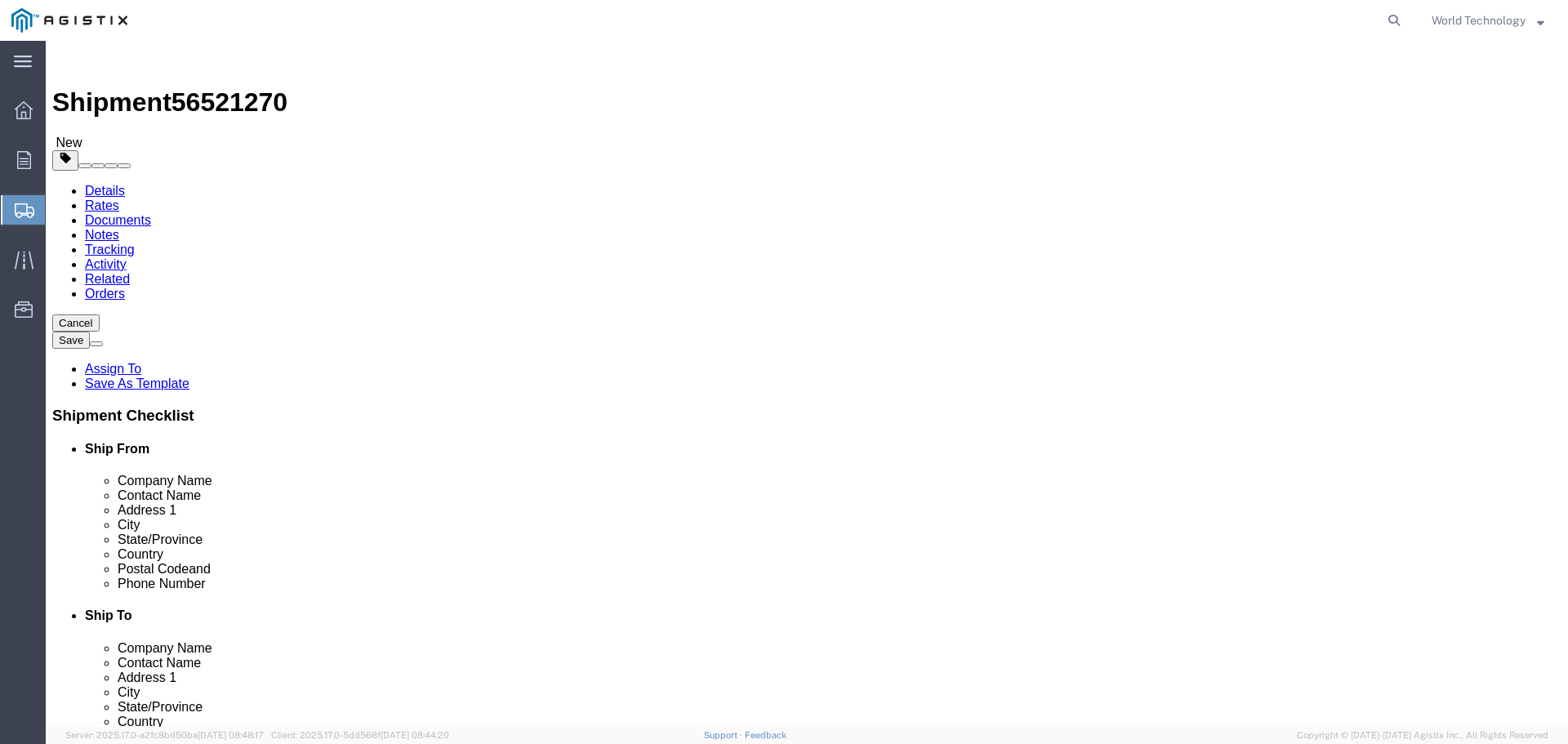
click link "Add Package"
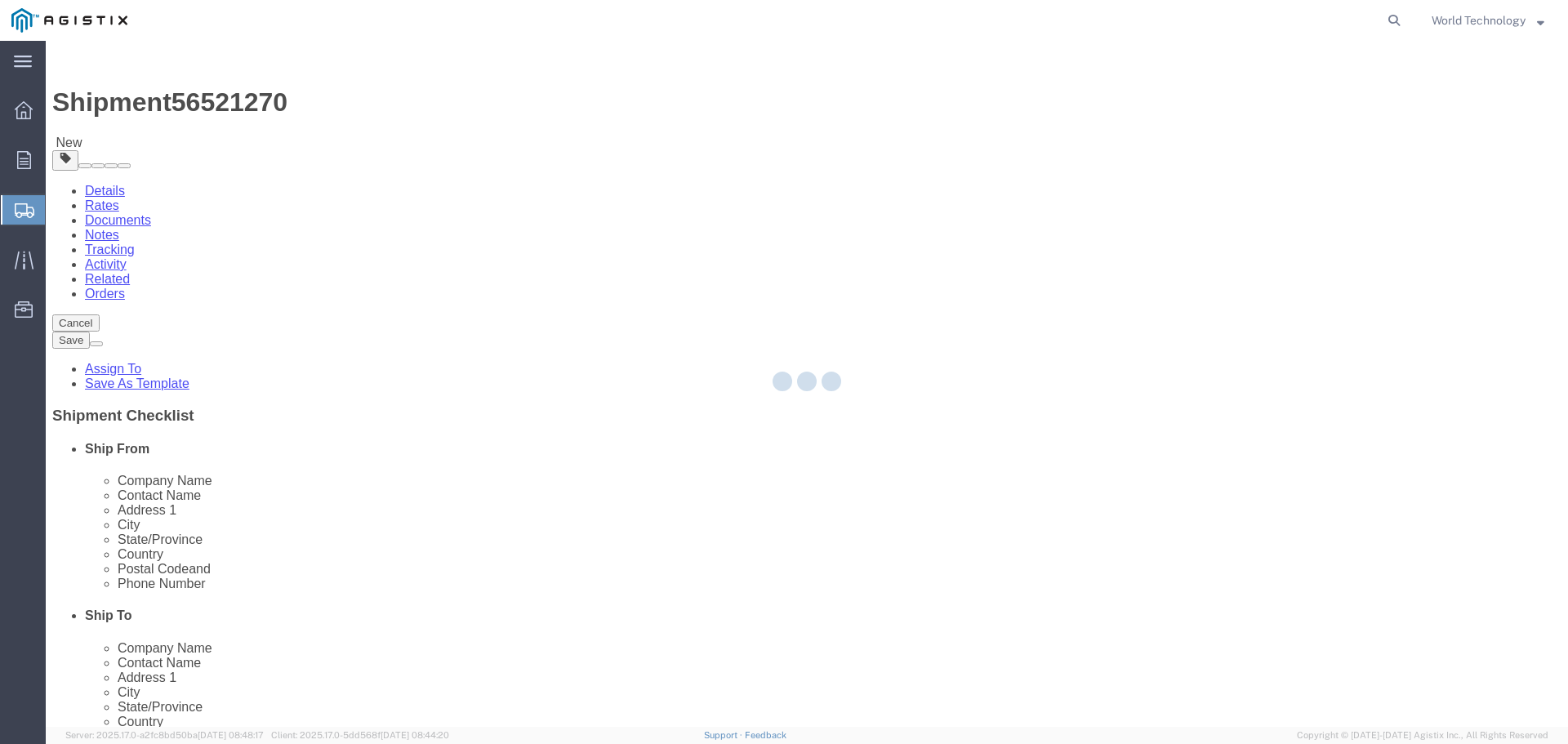
select select "PSNS"
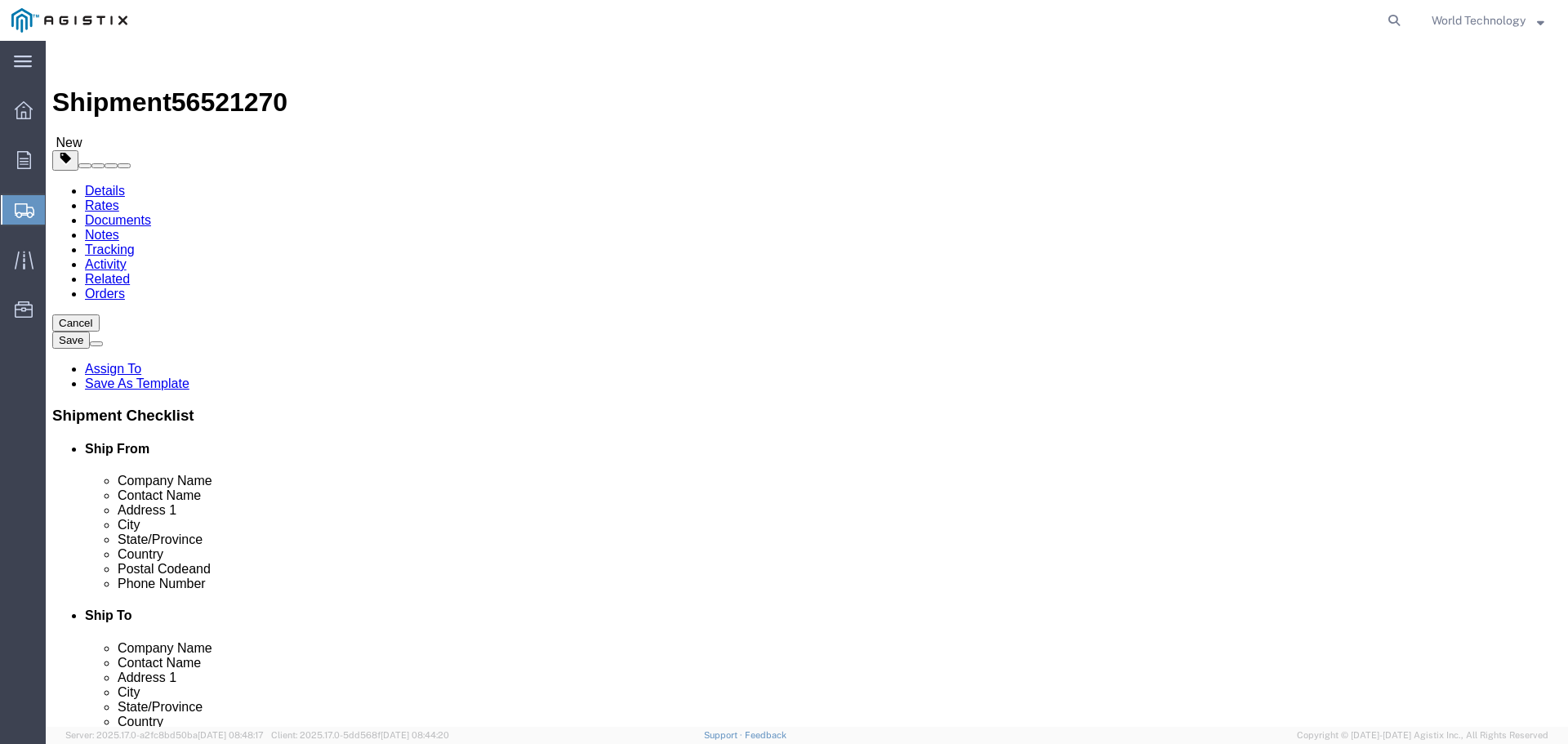
click select "Select Bulk Bundle(s) Cardboard Box(es) Carton(s) Crate(s) Drum(s) (Fiberboard)…"
select select "PSNS"
click select "Select Bulk Bundle(s) Cardboard Box(es) Carton(s) Crate(s) Drum(s) (Fiberboard)…"
click input "text"
type input "8"
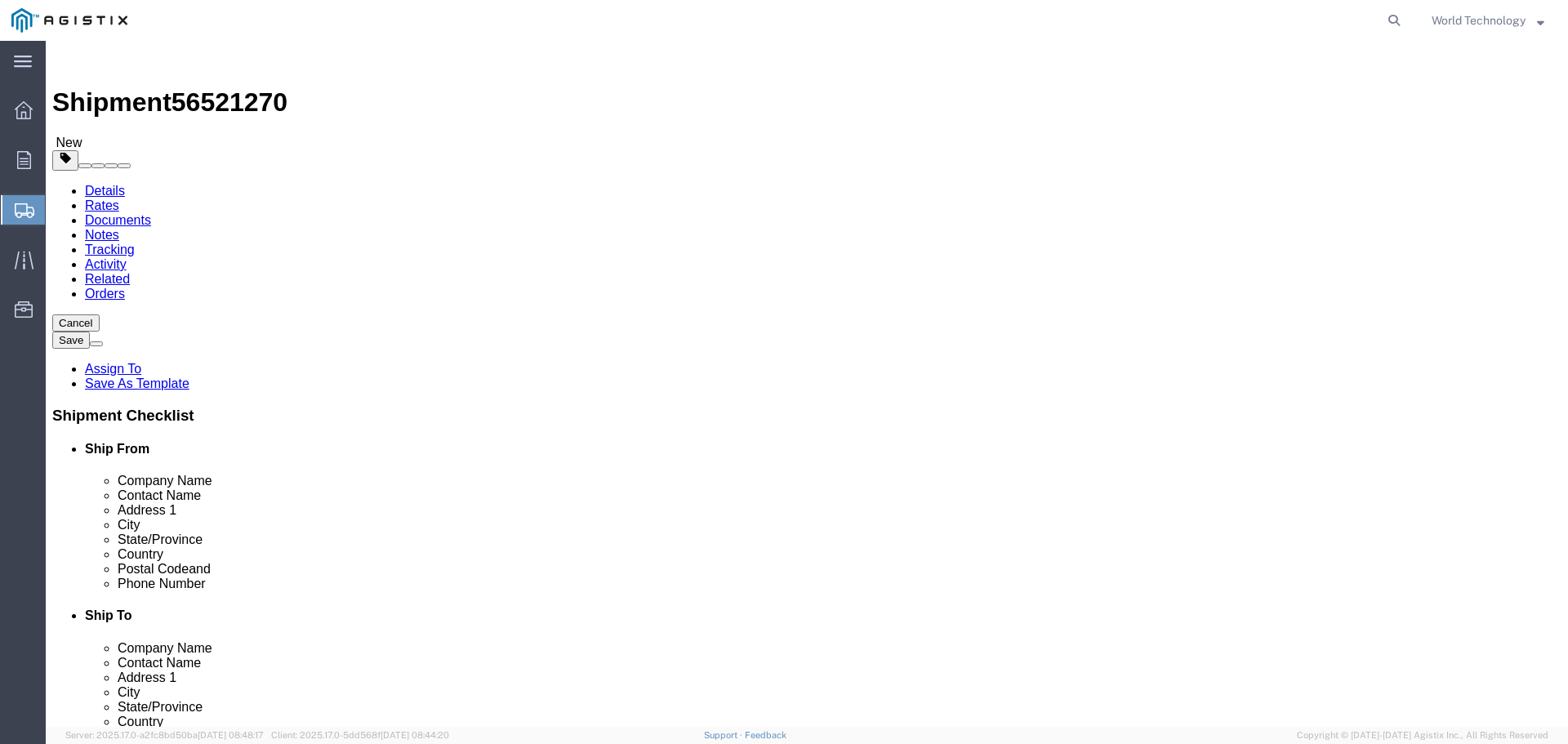
click input "text"
type input "48"
click input "text"
type input "41"
click input "text"
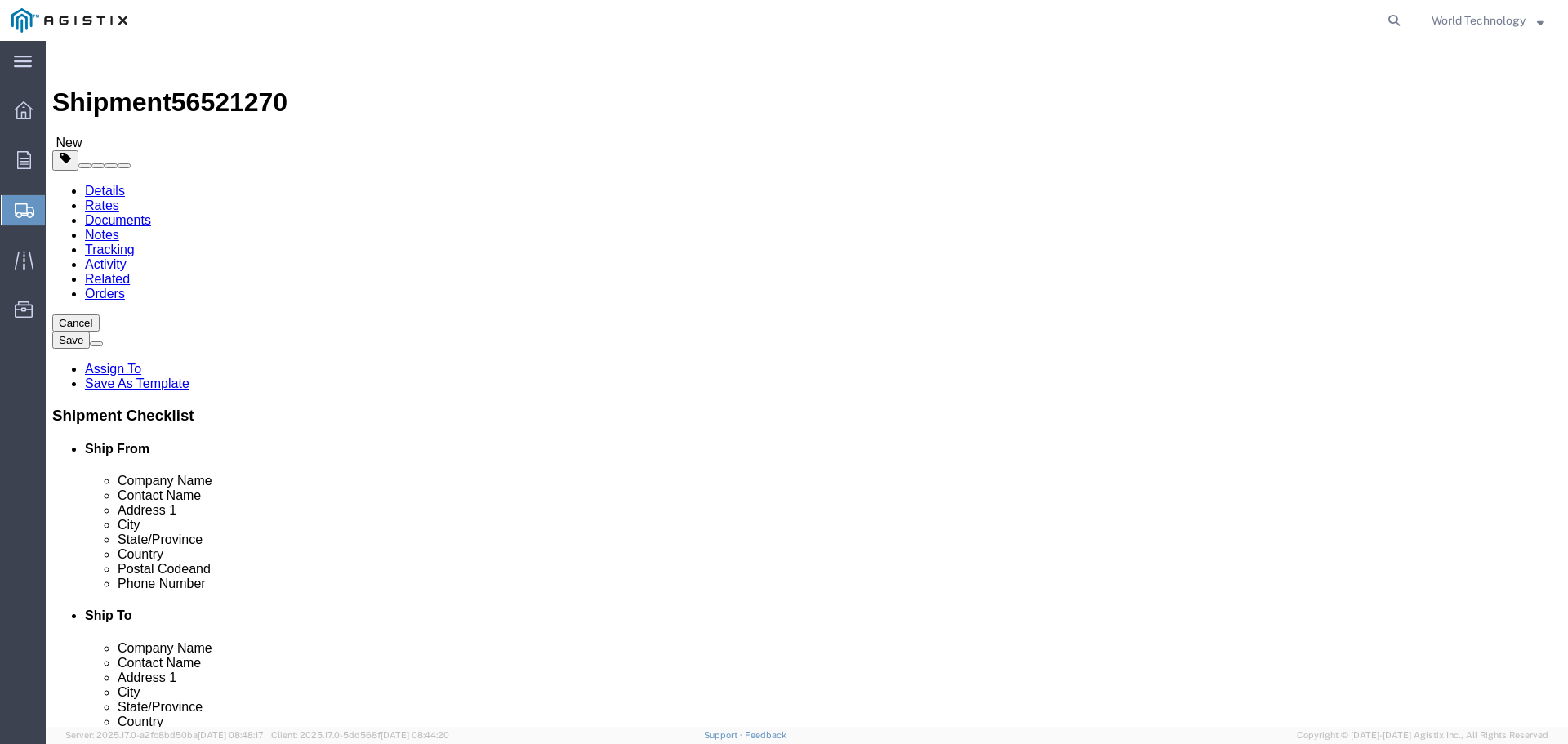
type input "52"
click input "0.00"
type input "0"
type input "438"
click div "1 x Pallet(s) Standard (Not Stackable) Package Type Select Bulk Bundle(s) Cardb…"
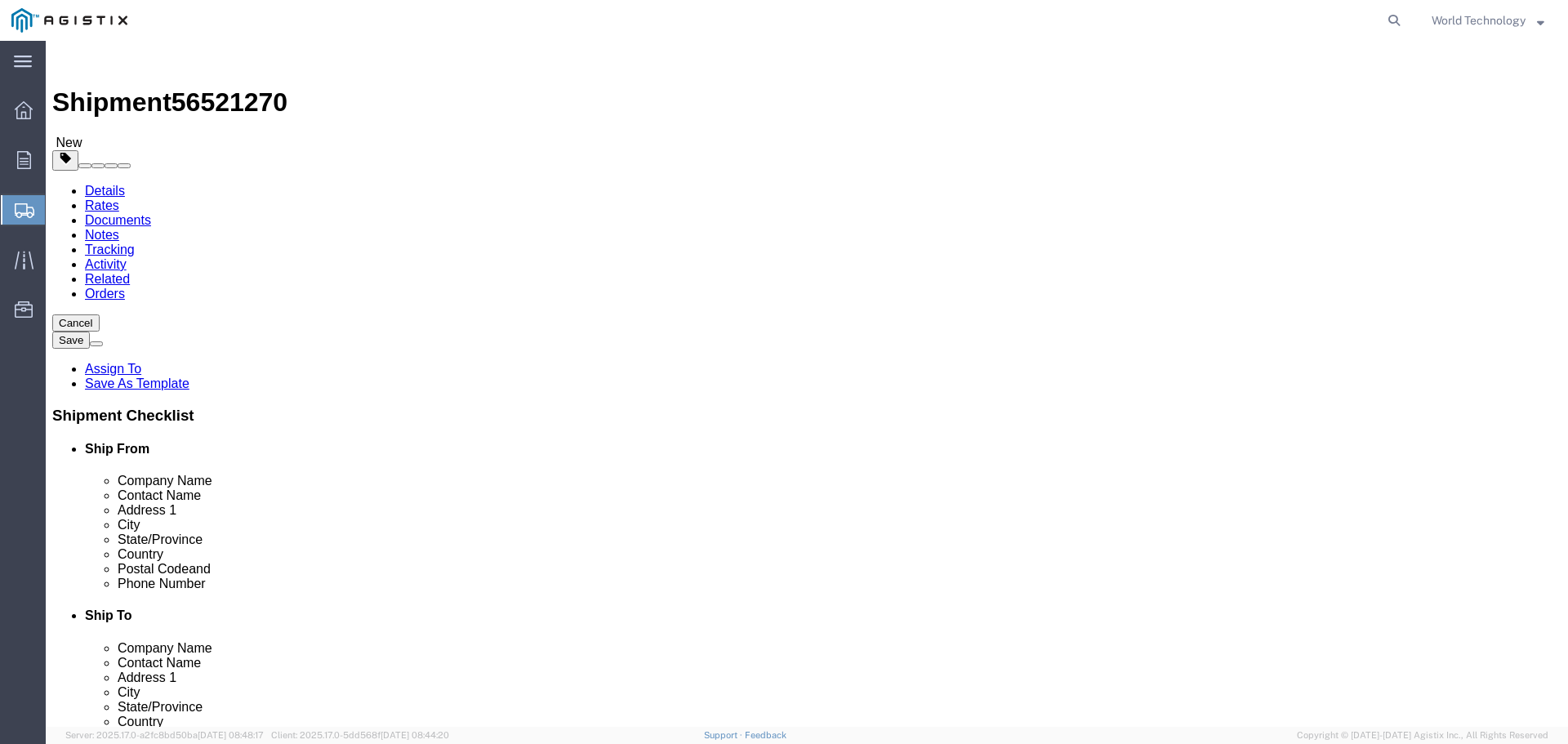
click link "Add Content"
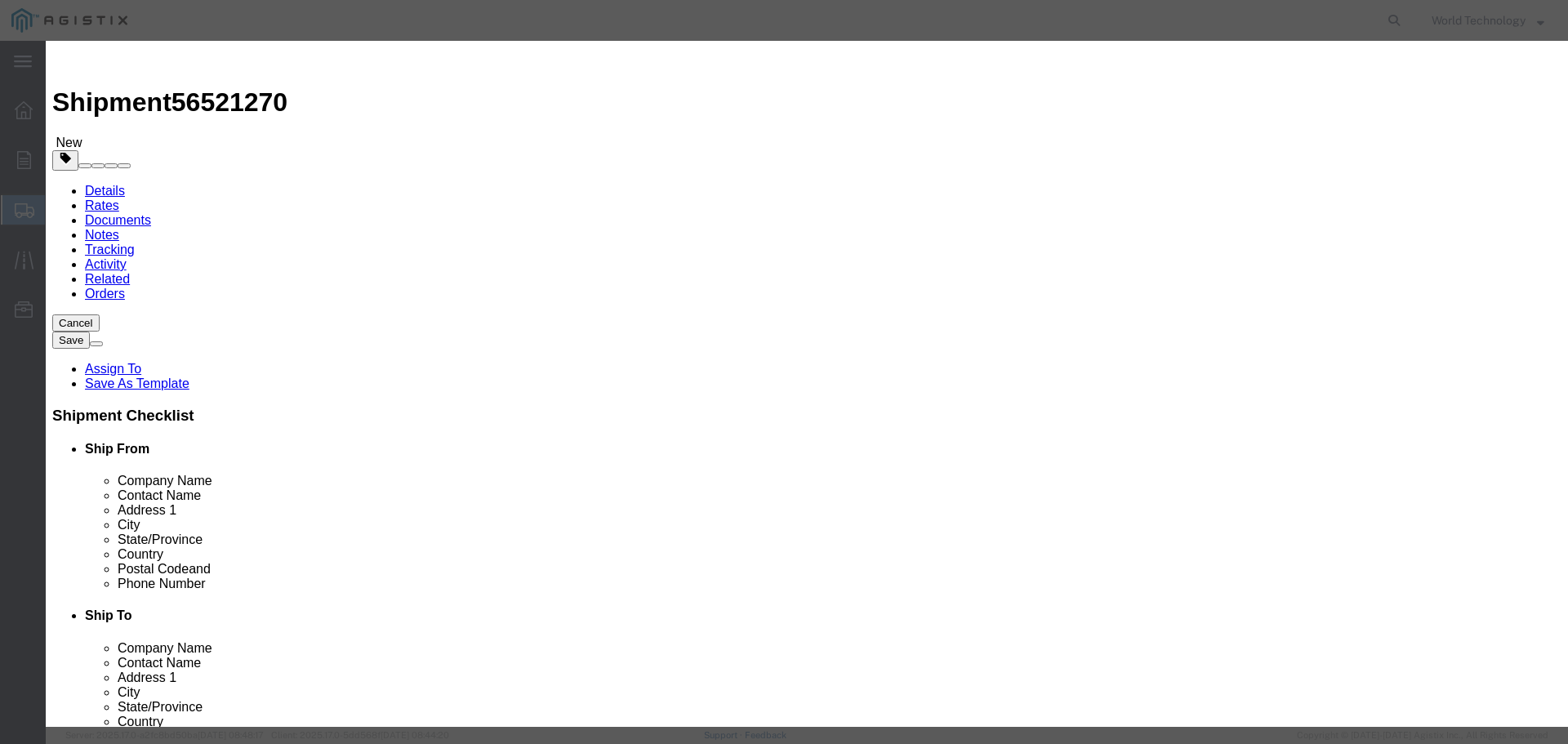
click input "text"
type input "Computer Equipment"
click input "0"
type input "8"
click input "text"
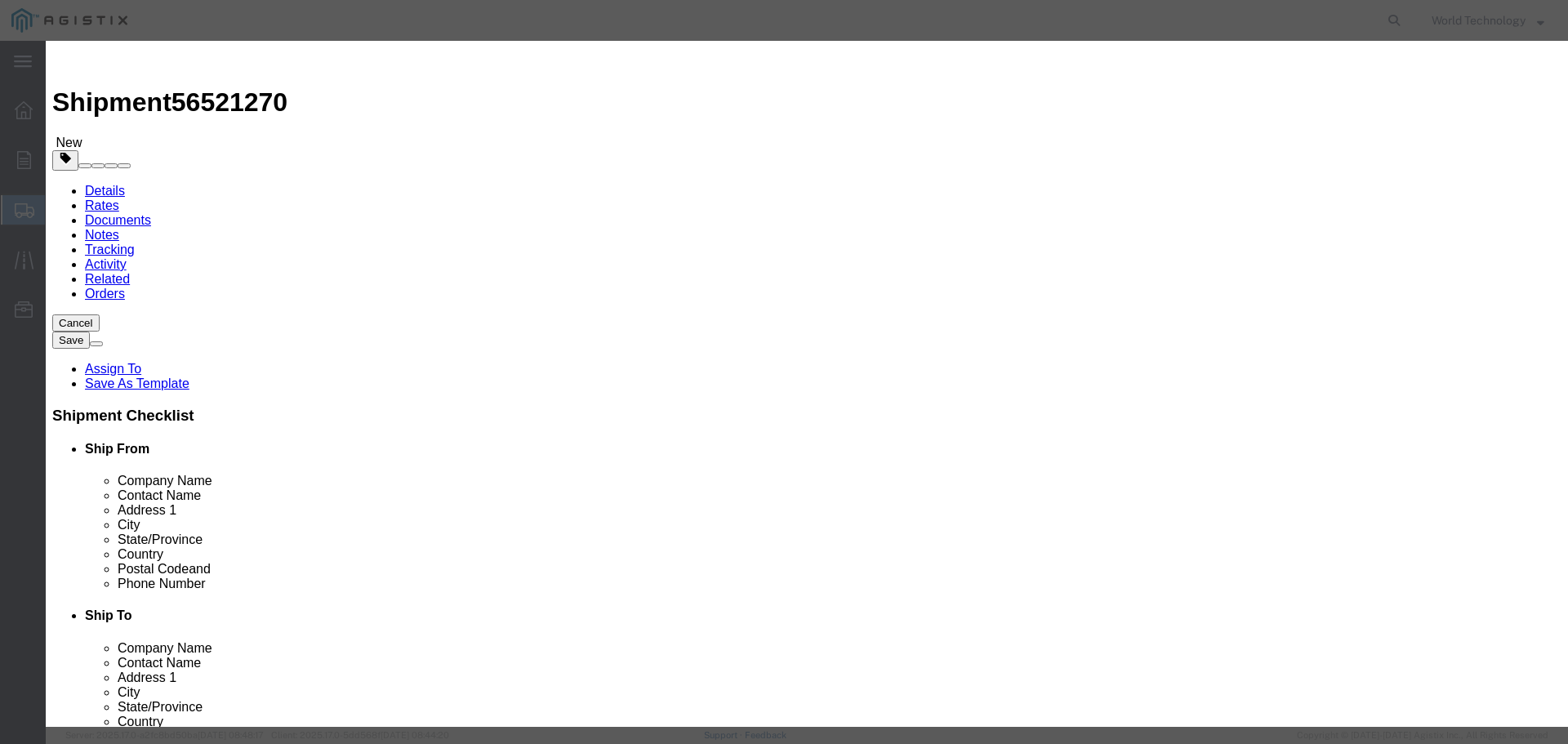
type input "10,000"
click select "Select 50 55 60 65 70 85 92.5 100 125 175 250 300 400"
select select "92.5"
click select "Select 50 55 60 65 70 85 92.5 100 125 175 250 300 400"
click button "Save & Close"
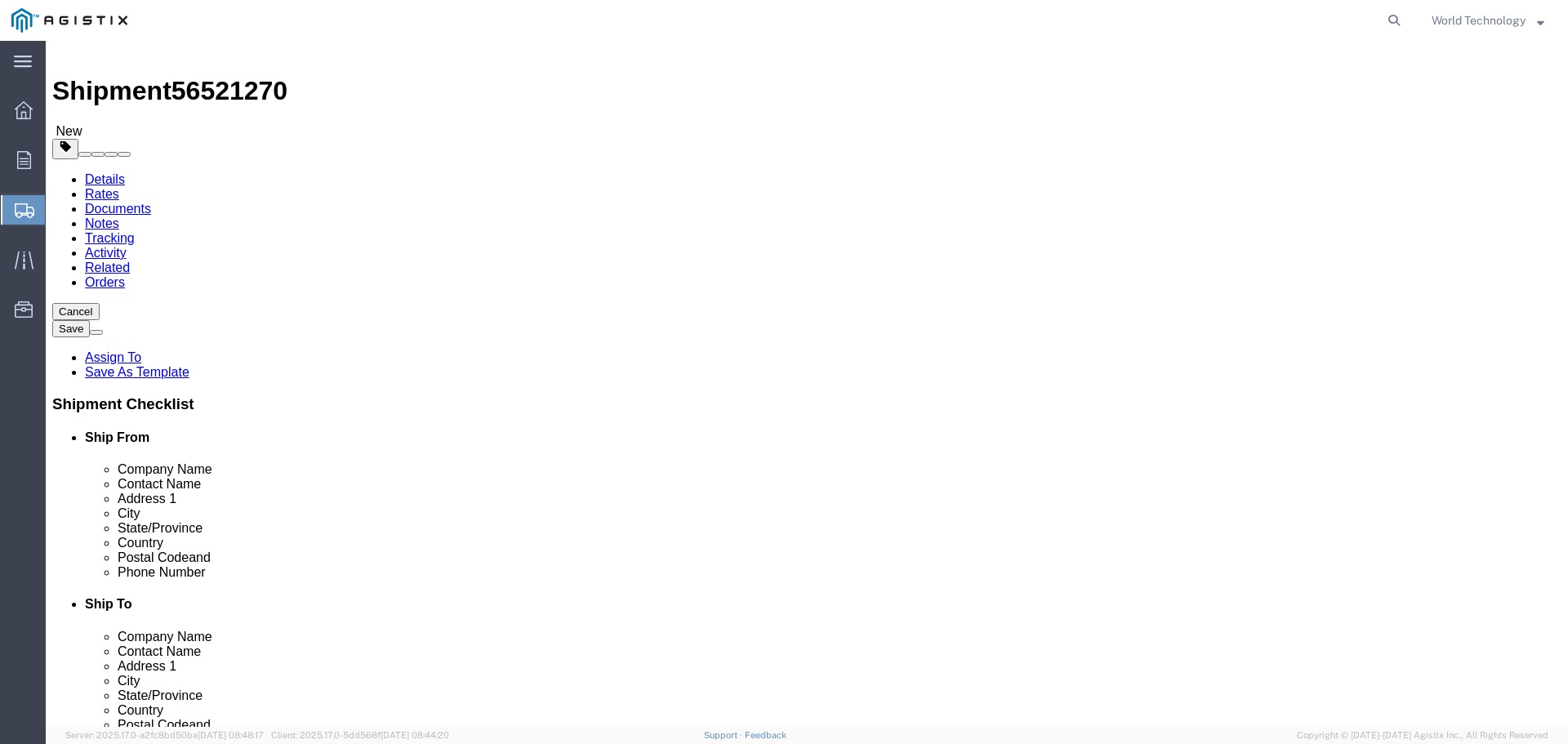
scroll to position [93, 0]
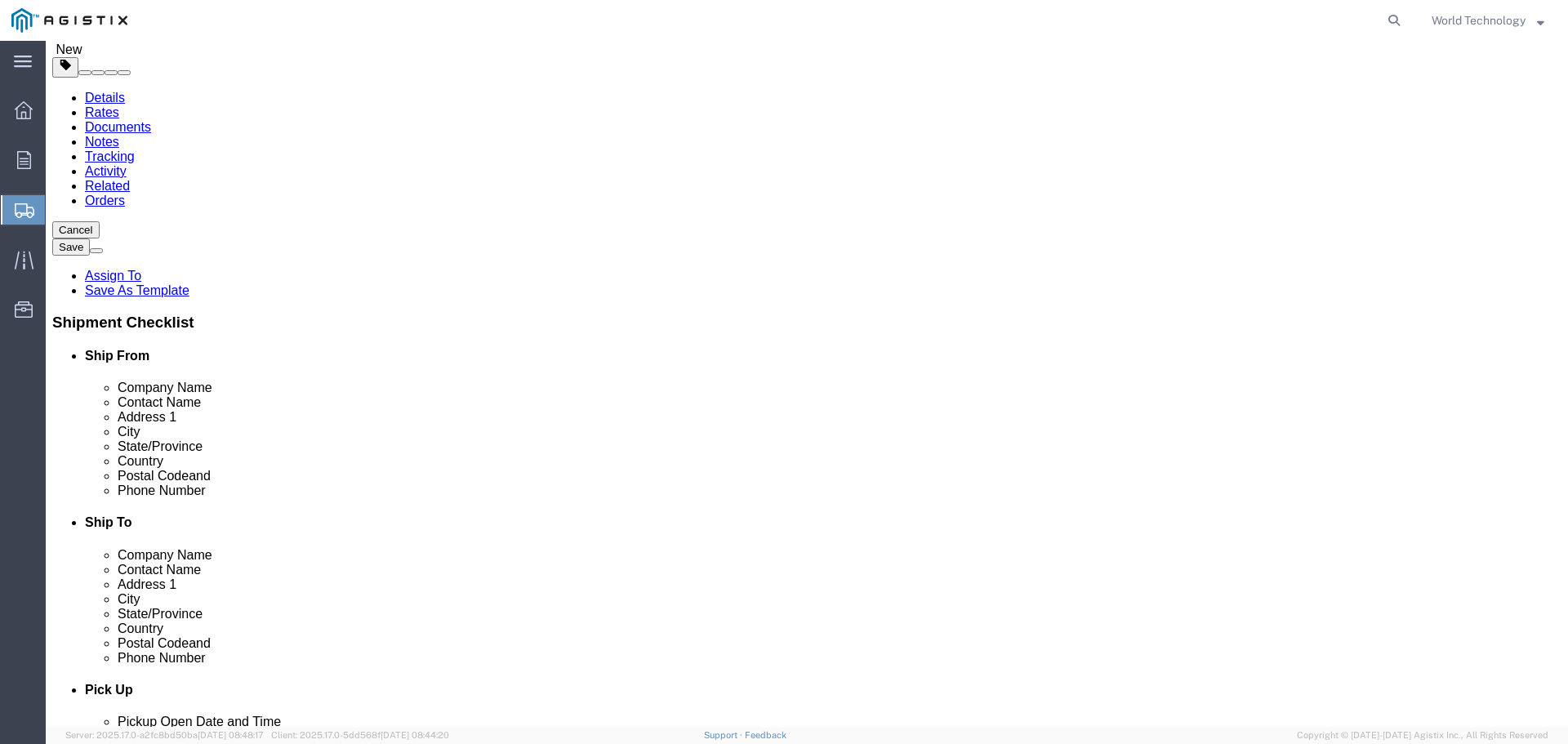
click link "Add Package"
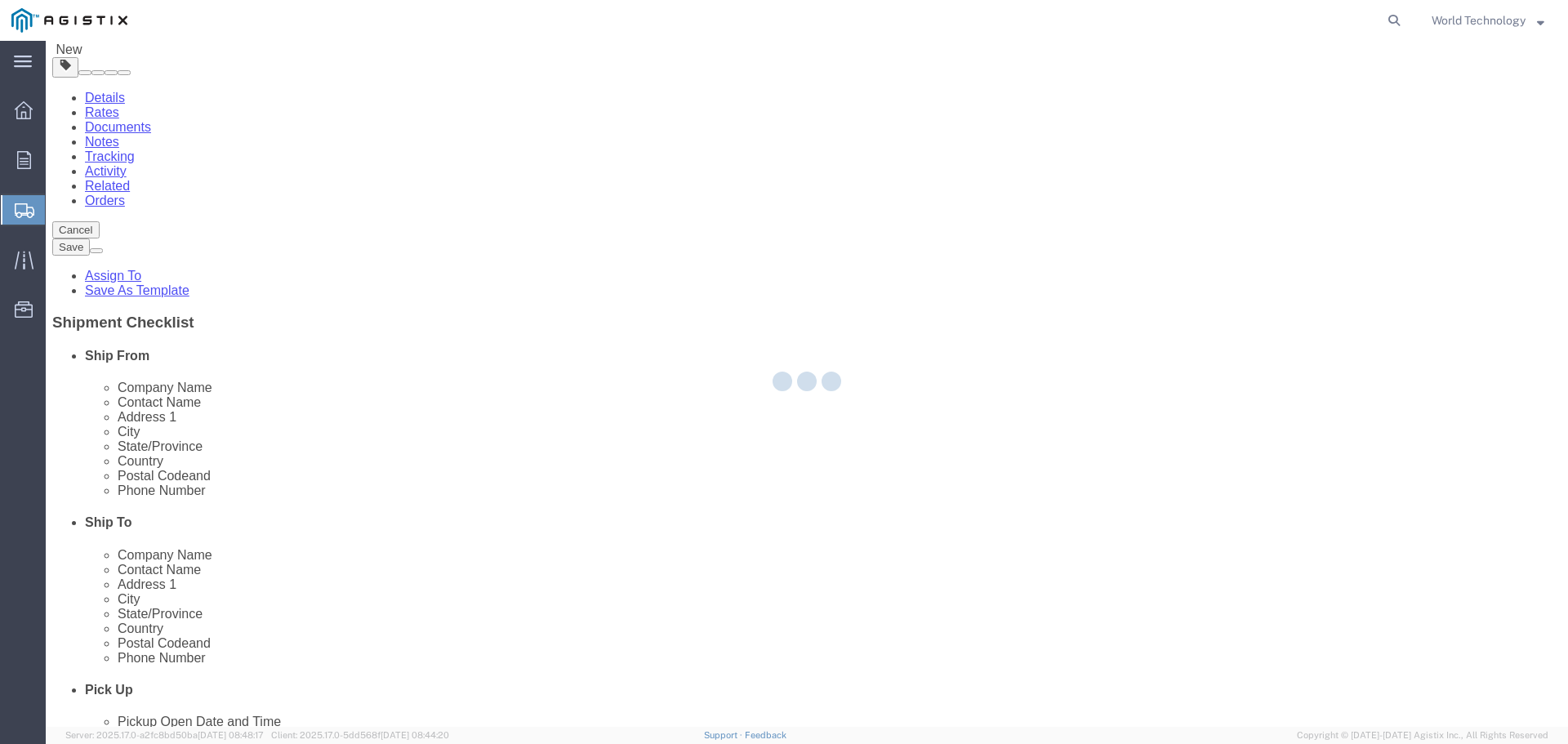
scroll to position [0, 0]
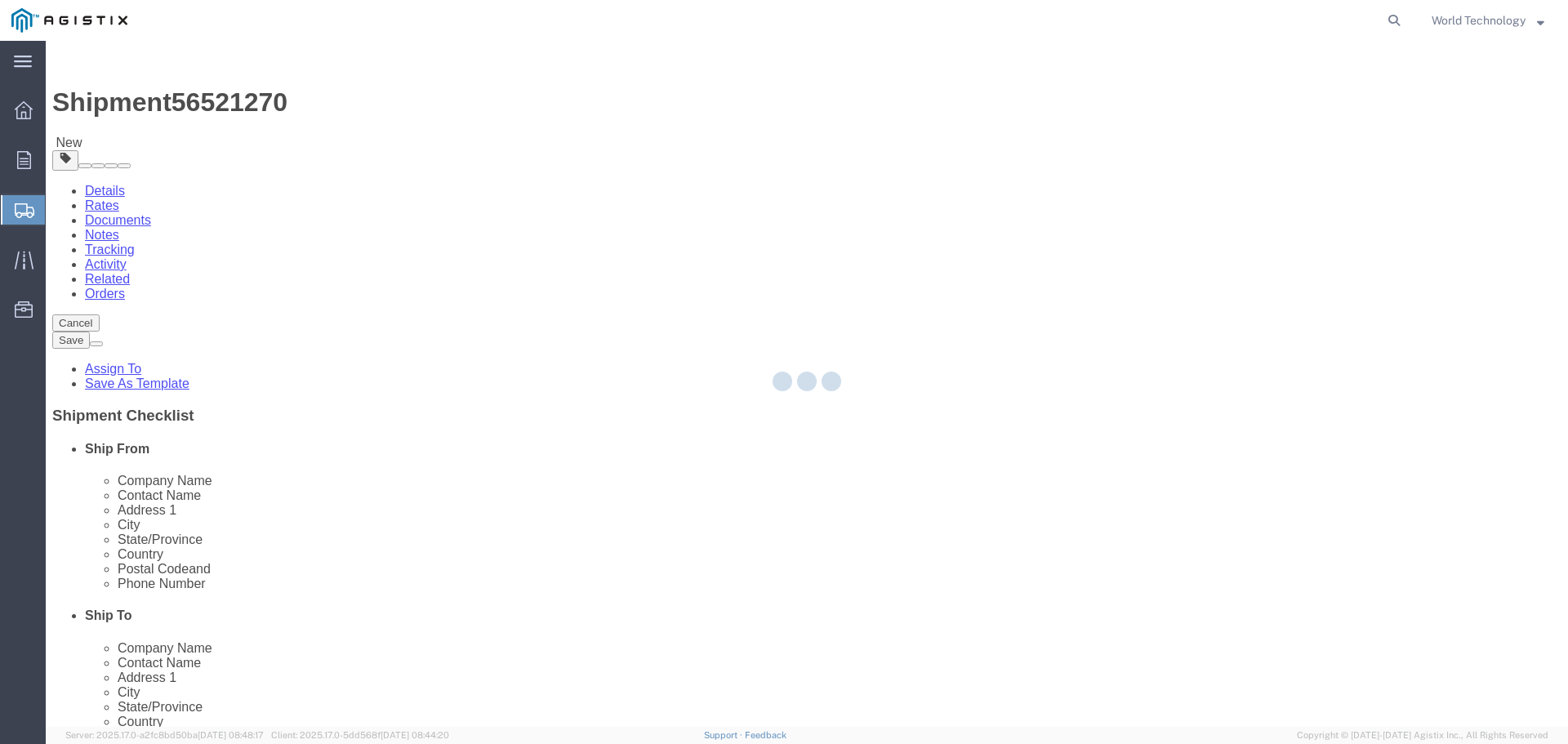
select select "PSNS"
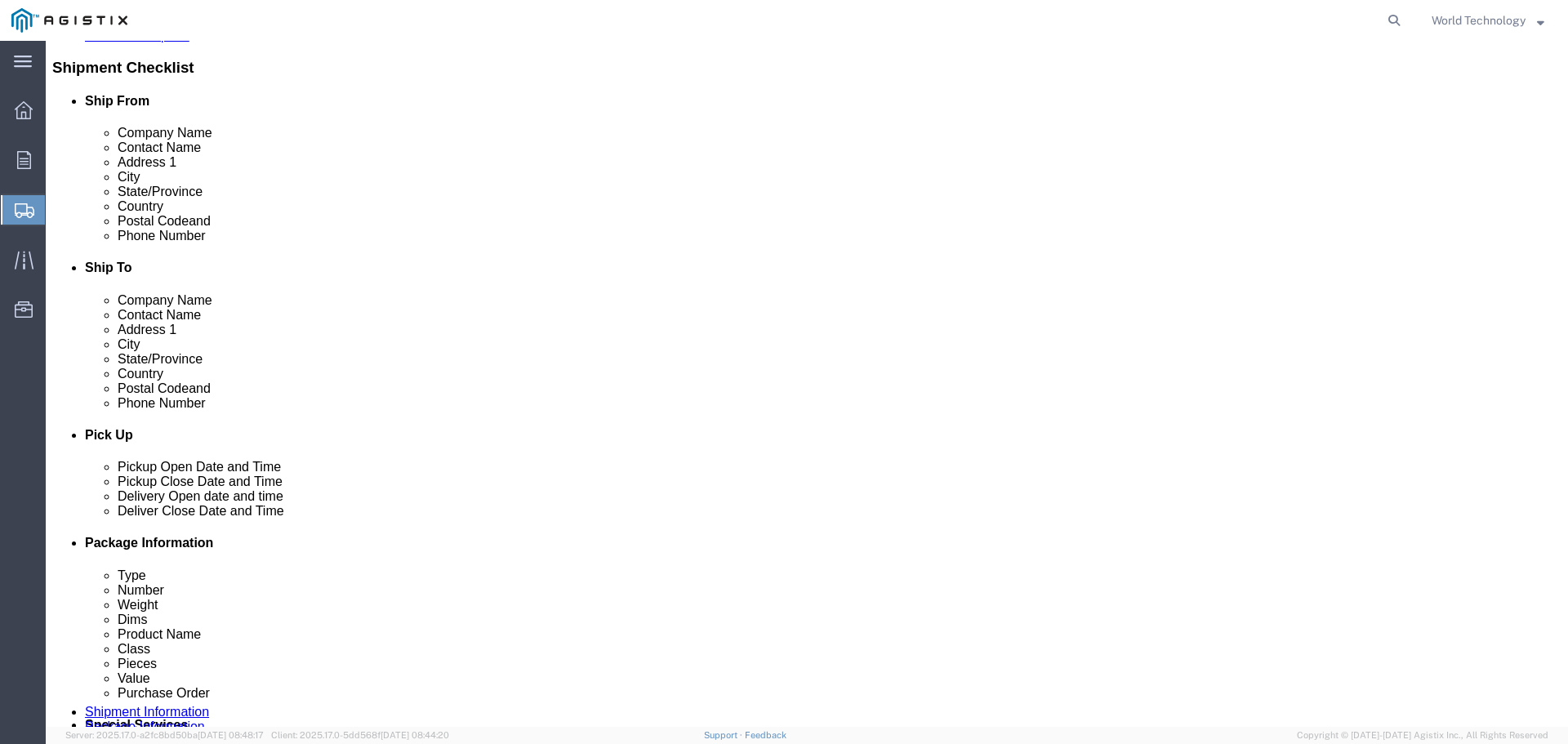
scroll to position [359, 0]
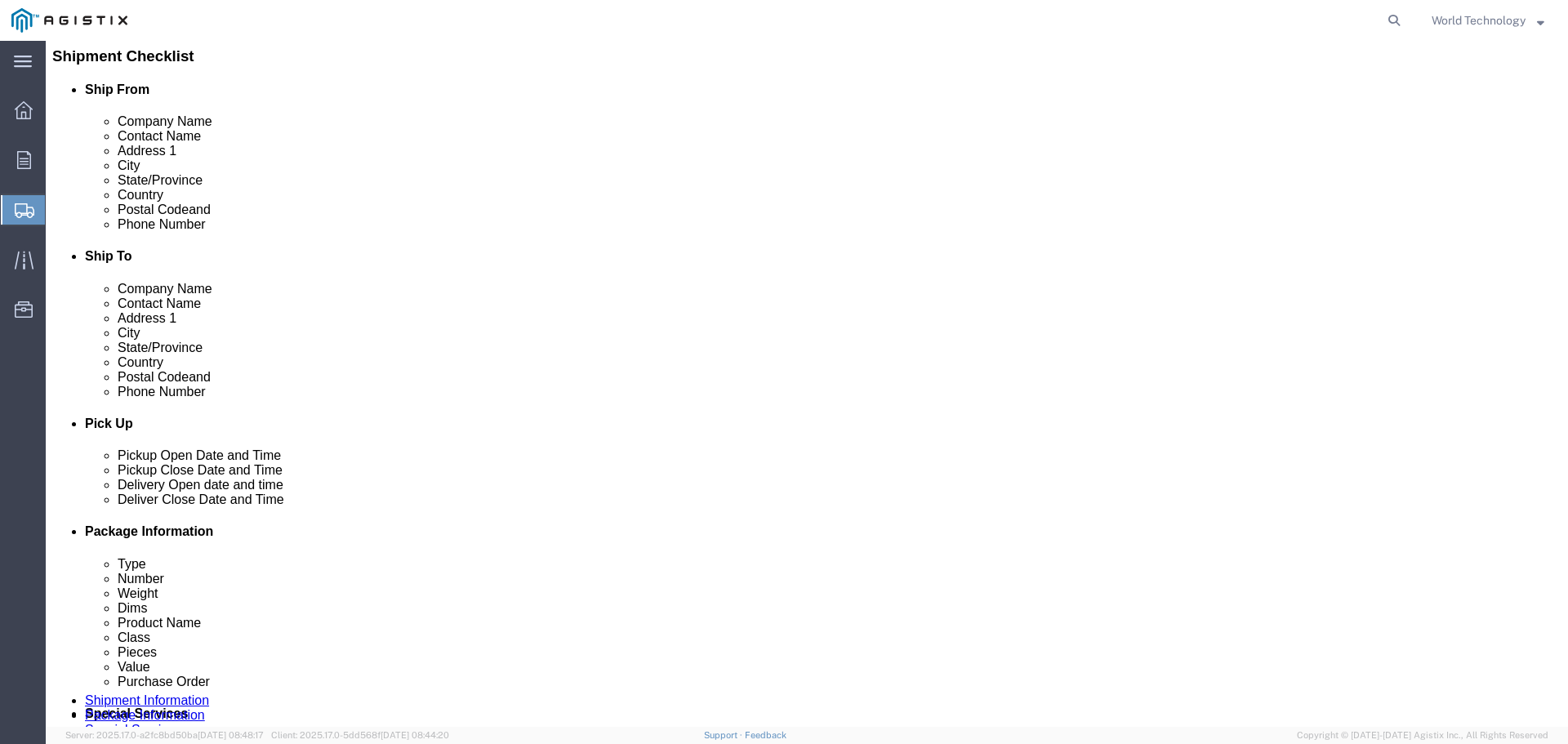
click select "Select Bulk Bundle(s) Cardboard Box(es) Carton(s) Crate(s) Drum(s) (Fiberboard)…"
select select "PSNS"
click select "Select Bulk Bundle(s) Cardboard Box(es) Carton(s) Crate(s) Drum(s) (Fiberboard)…"
click input "text"
type input "9"
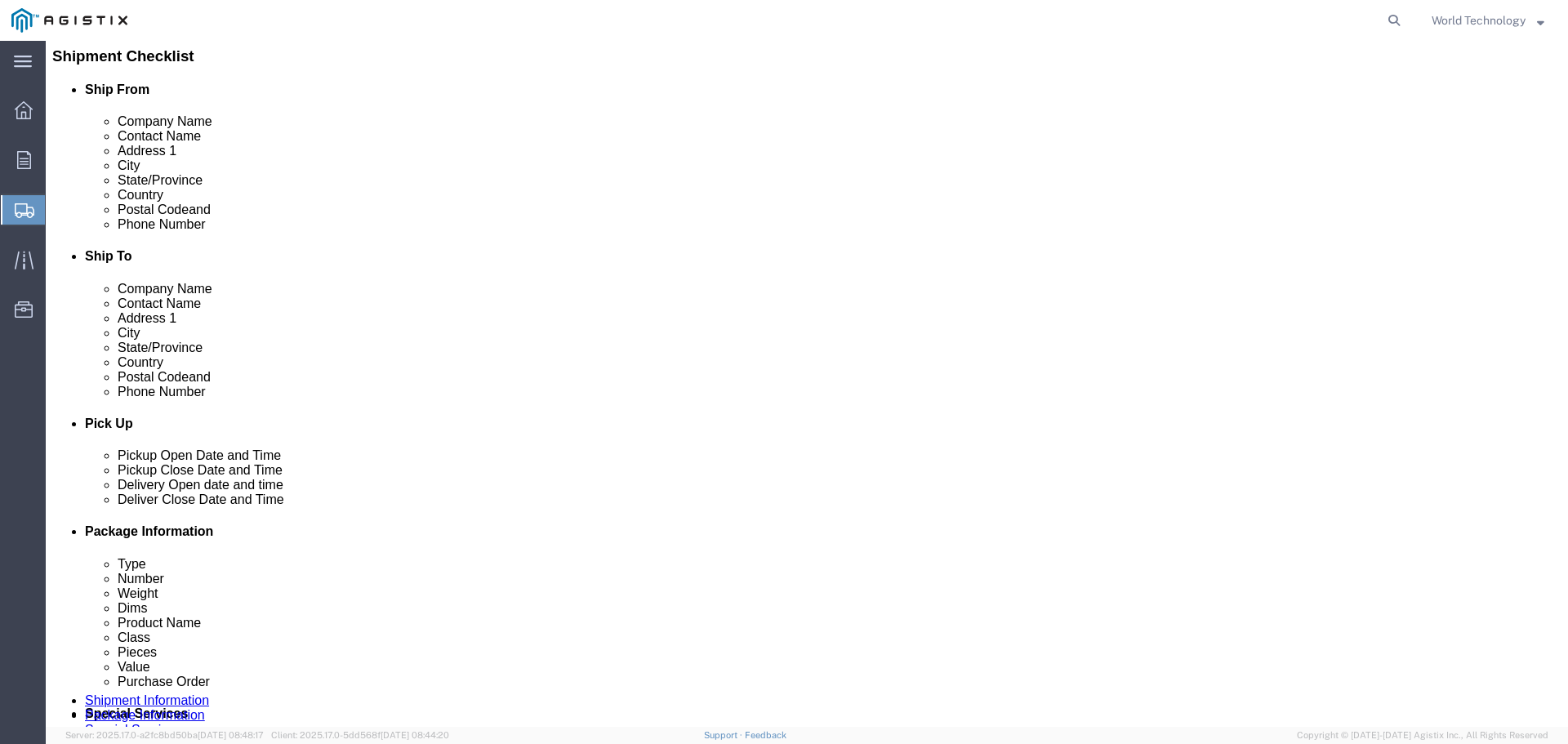
click input "text"
type input "49"
click div "Package Type Select Bulk Bundle(s) Cardboard Box(es) Carton(s) Crate(s) Drum(s)…"
type input "41"
click input "text"
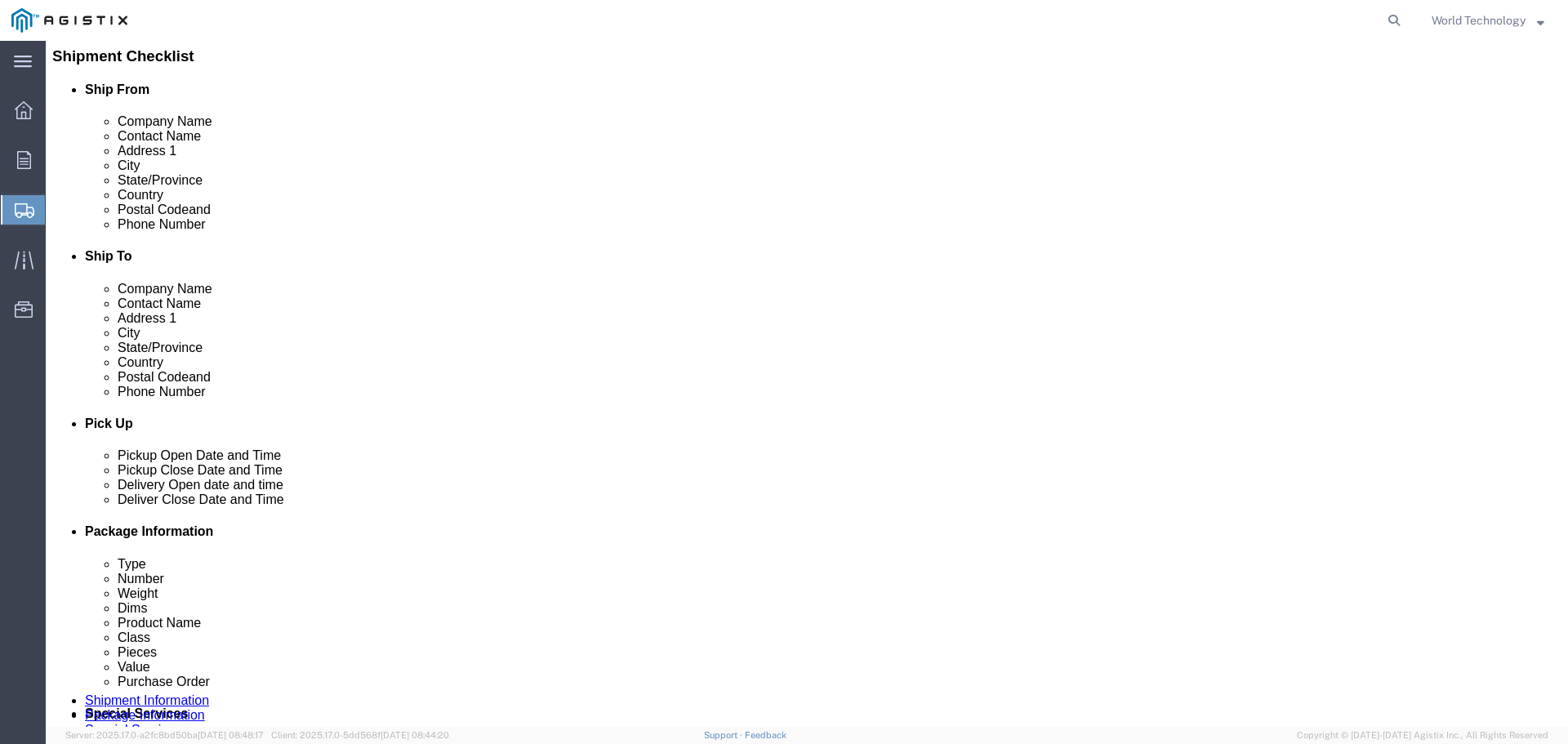
type input "62"
click input "0.00"
type input "0"
type input "484"
click link "Add Content"
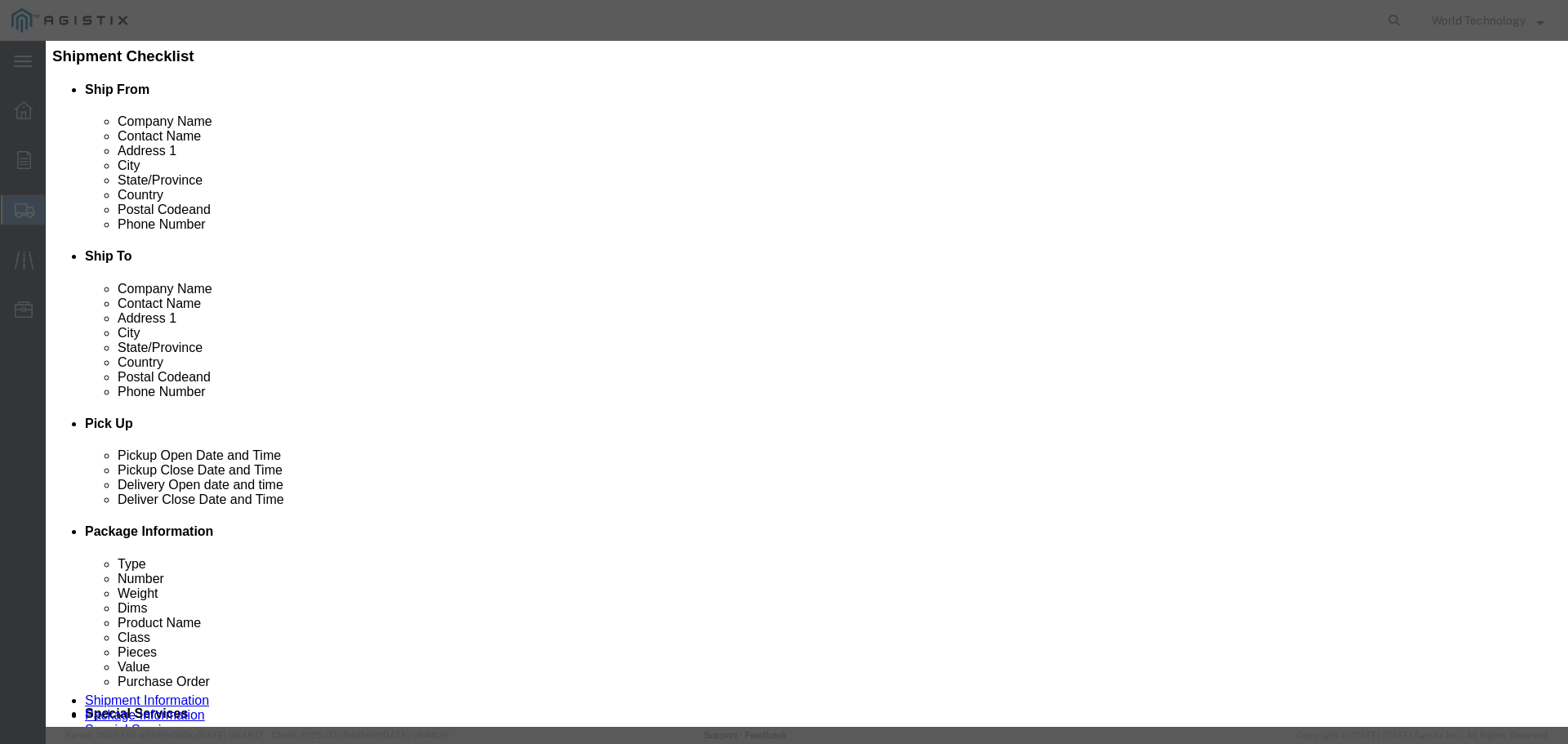
click input "text"
type input "Computer Equipment"
click div "Product Name Computer Equipment Computer E Pieces 0 Select Bag Barrels 100Board…"
click input "0"
type input "9"
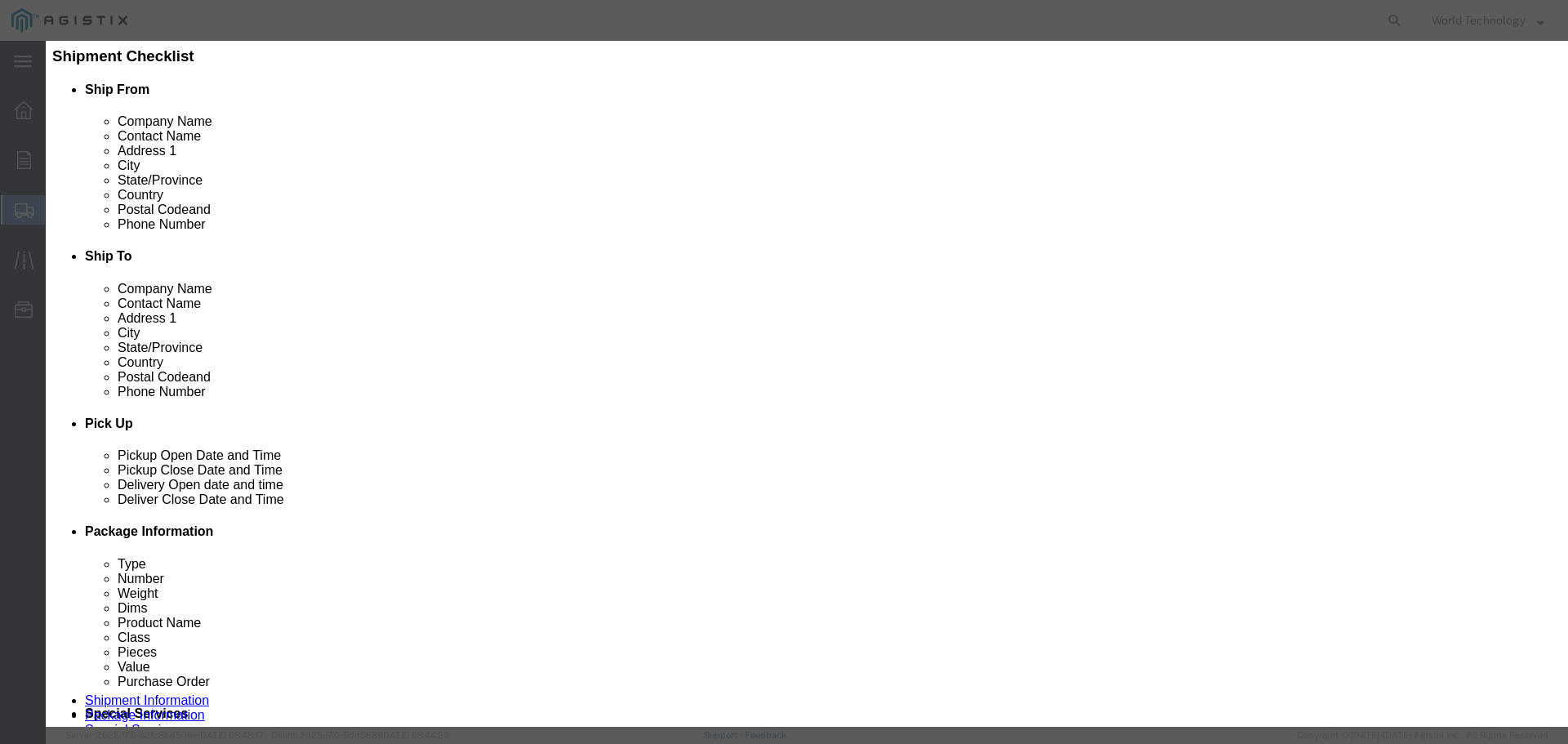
click input "text"
type input "10,000"
click select "Select 50 55 60 65 70 85 92.5 100 125 175 250 300 400"
select select "92.5"
click select "Select 50 55 60 65 70 85 92.5 100 125 175 250 300 400"
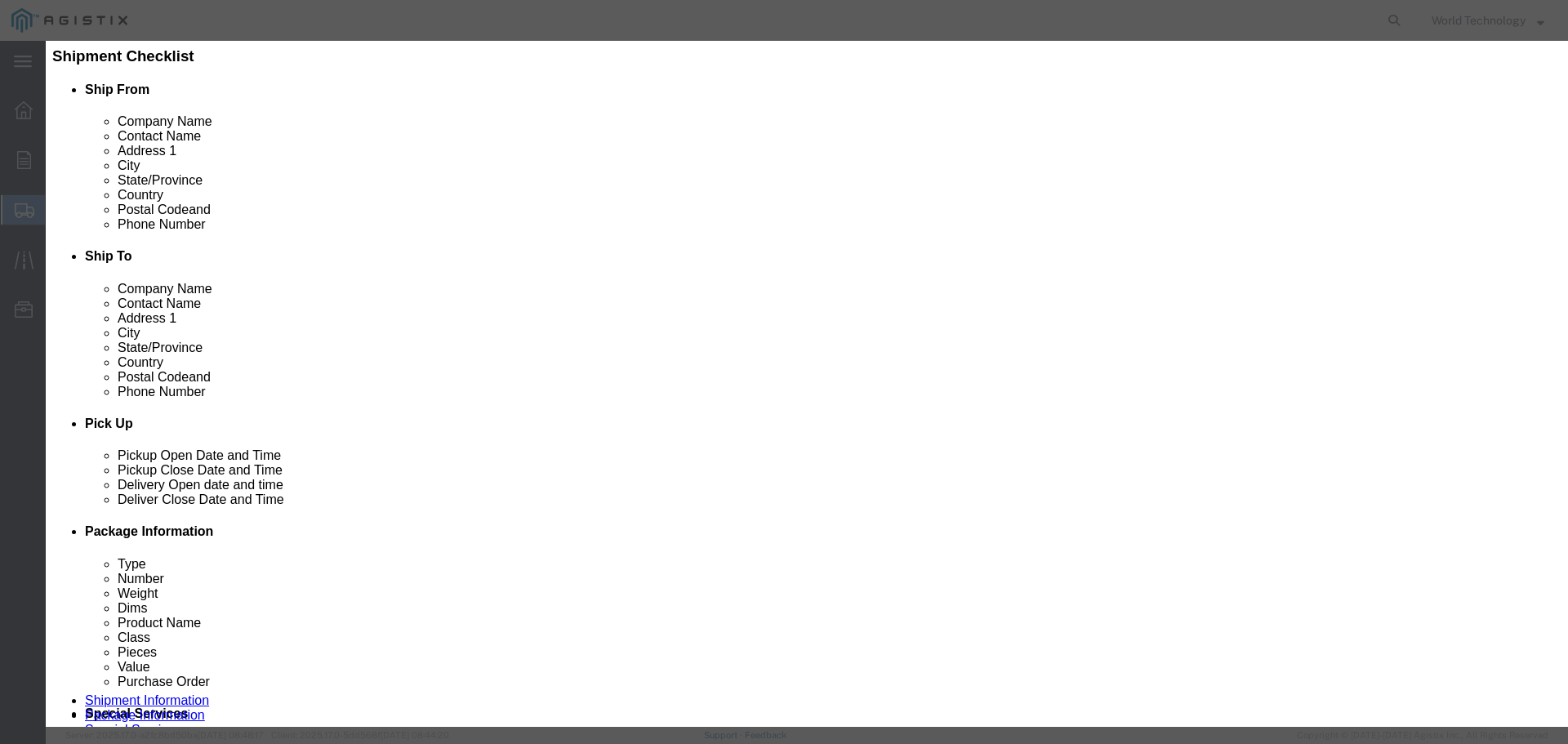
click button "Save & Close"
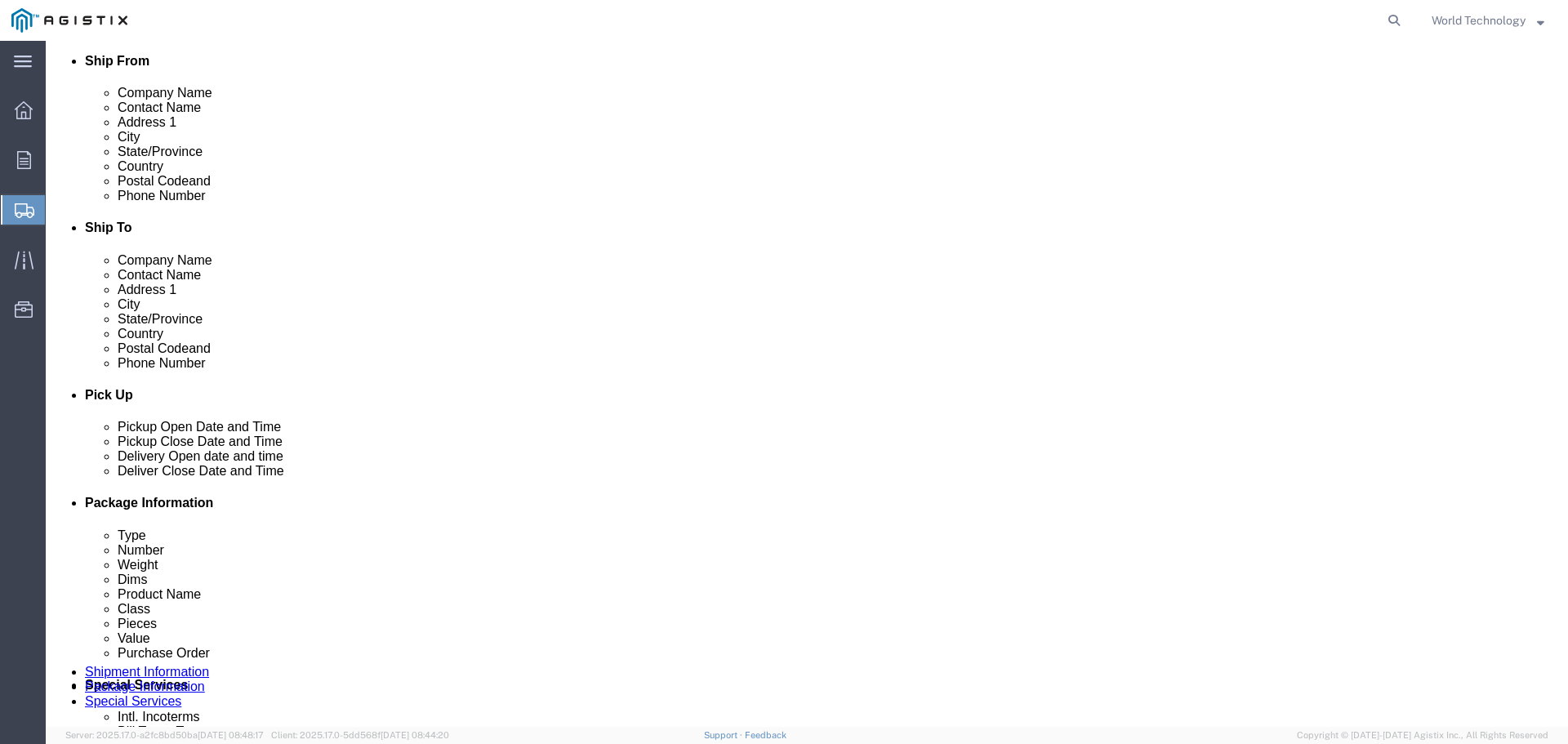
scroll to position [475, 0]
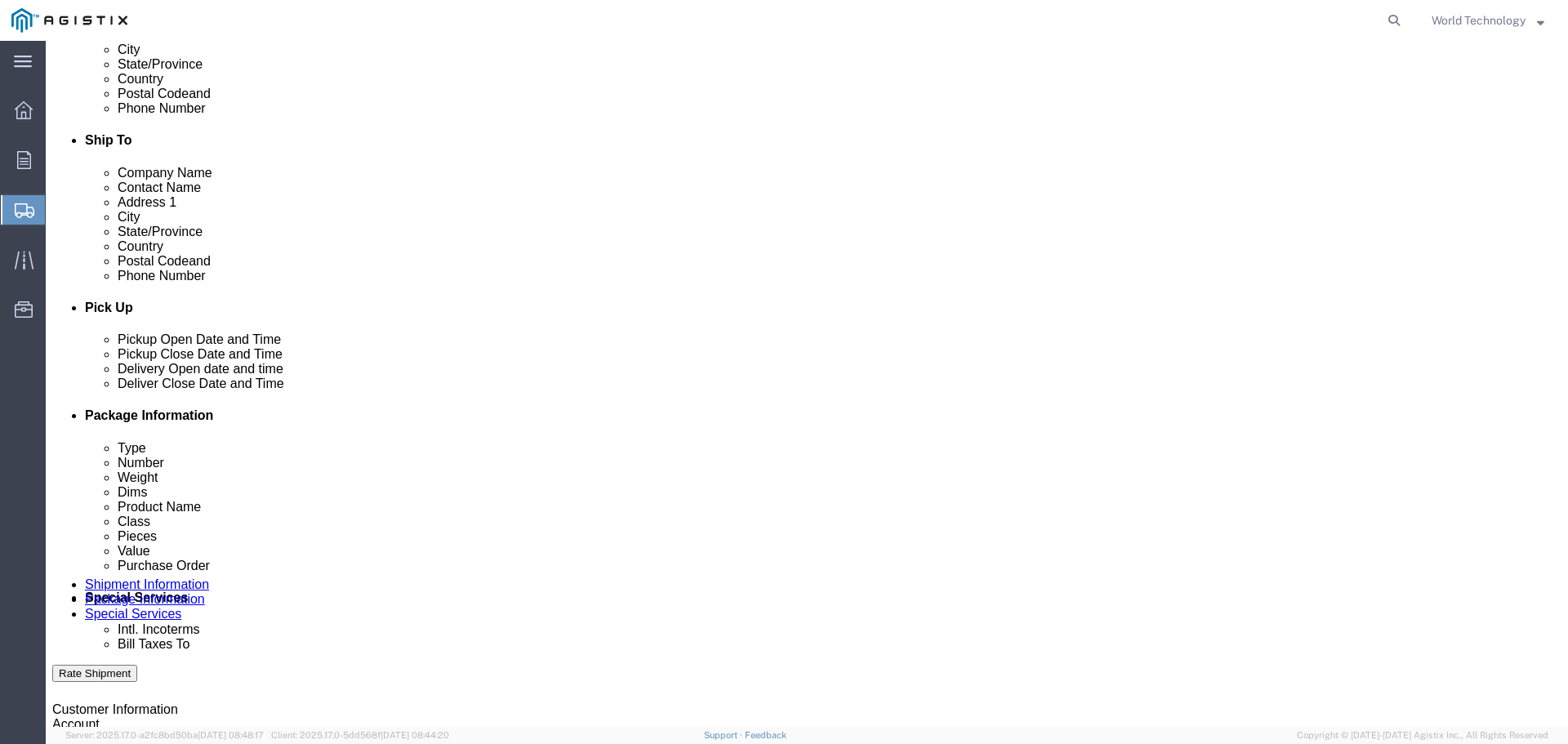
click button "Continue"
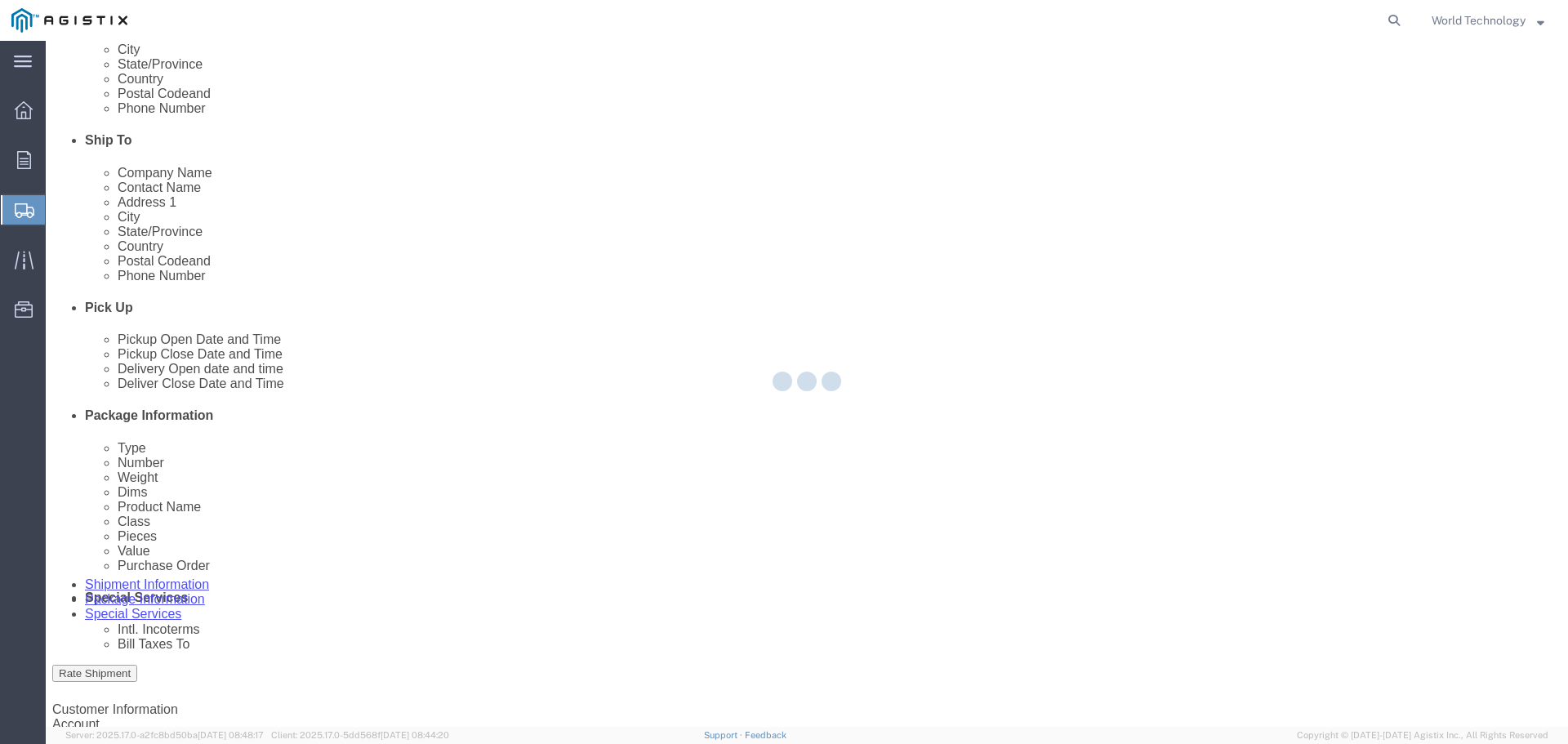
select select
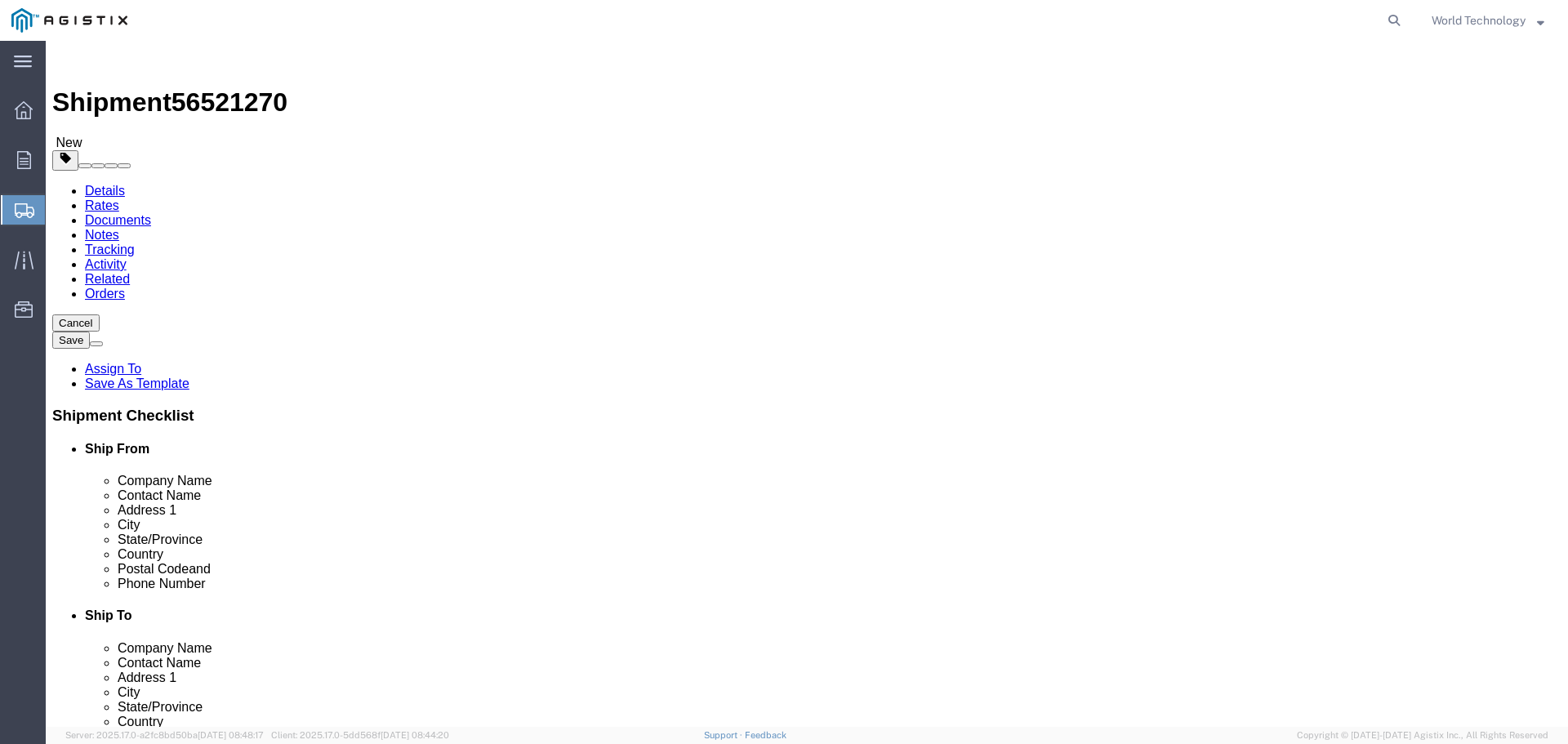
scroll to position [163, 0]
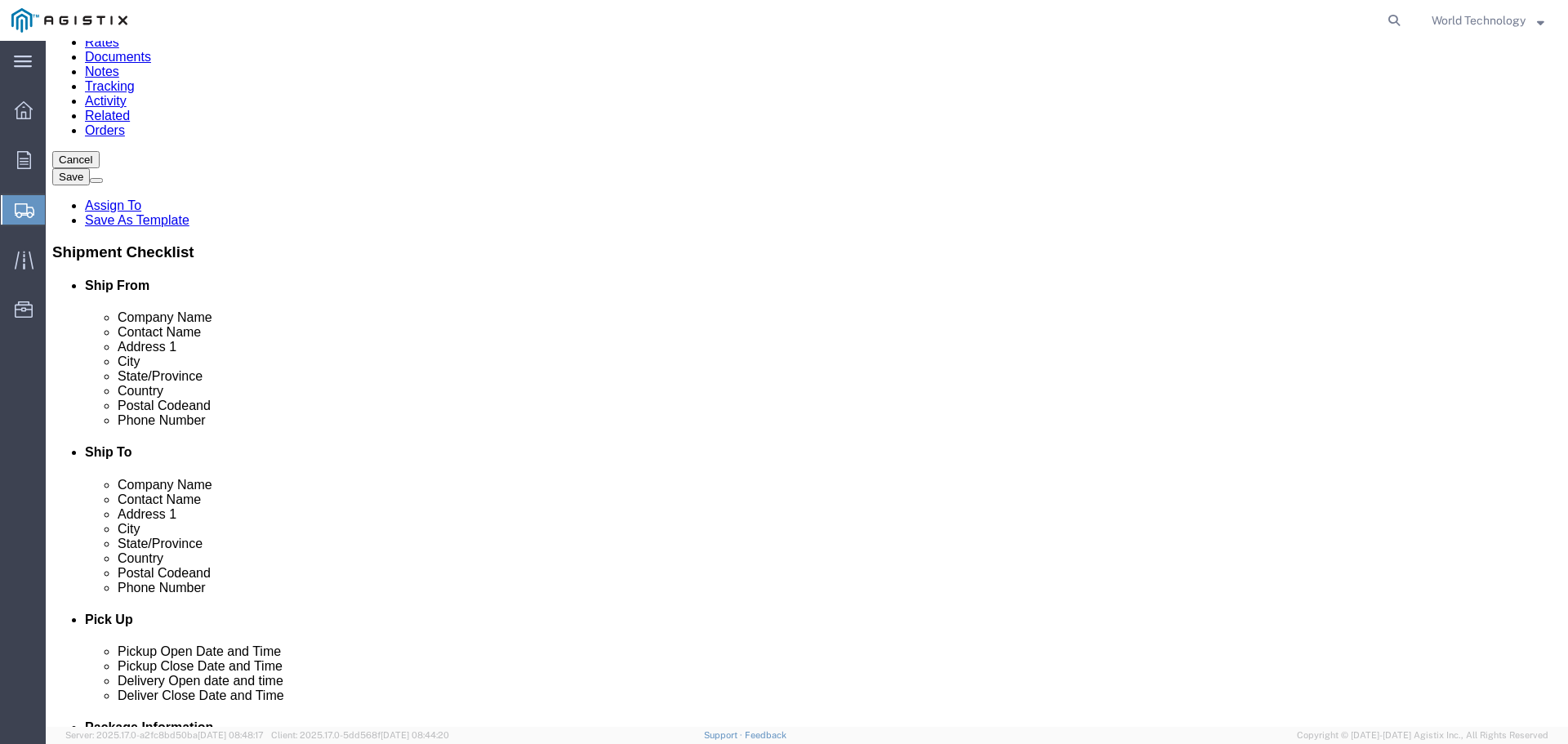
click select "Select 1 Day 2 Day 3-5 Day Economy 5+ Day"
select select "3-5 Day Economy"
click select "Select 1 Day 2 Day 3-5 Day Economy 5+ Day"
click select "Select ATA DTA DTD"
select select "DTD"
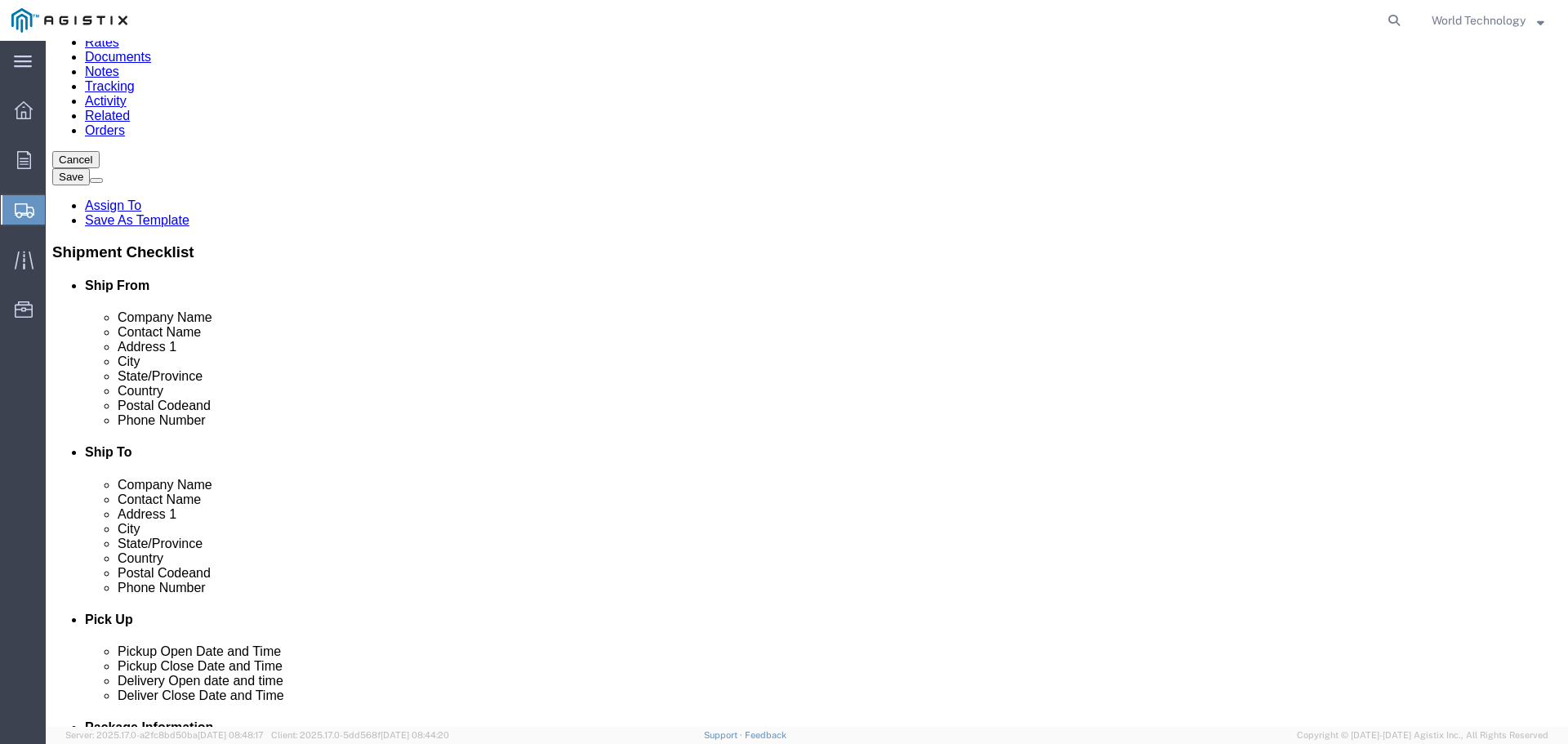
click select "Select ATA DTA DTD"
click div "Service Level Select 1 Day 2 Day 3-5 Day Economy 5+ Day Delivery Options Select…"
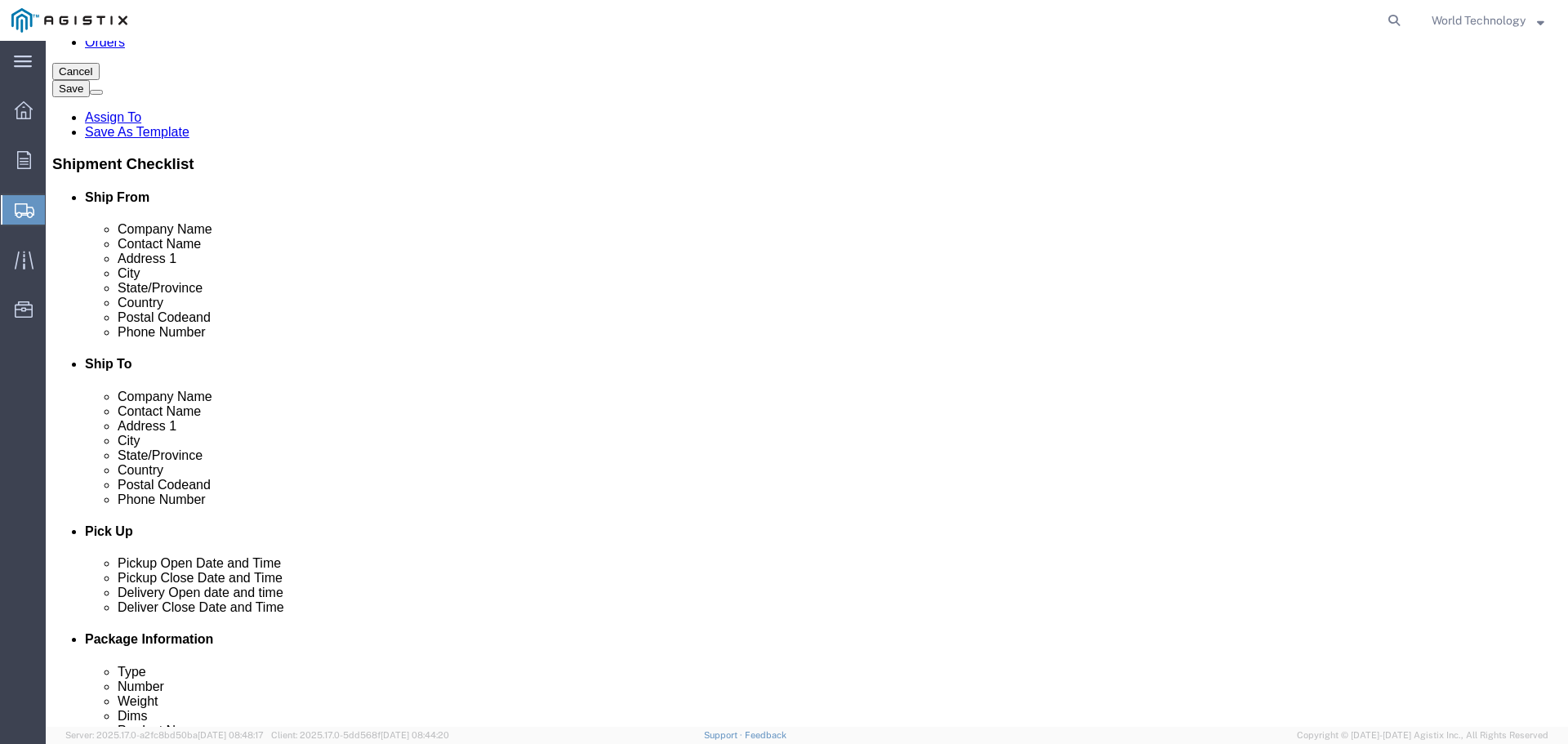
scroll to position [260, 0]
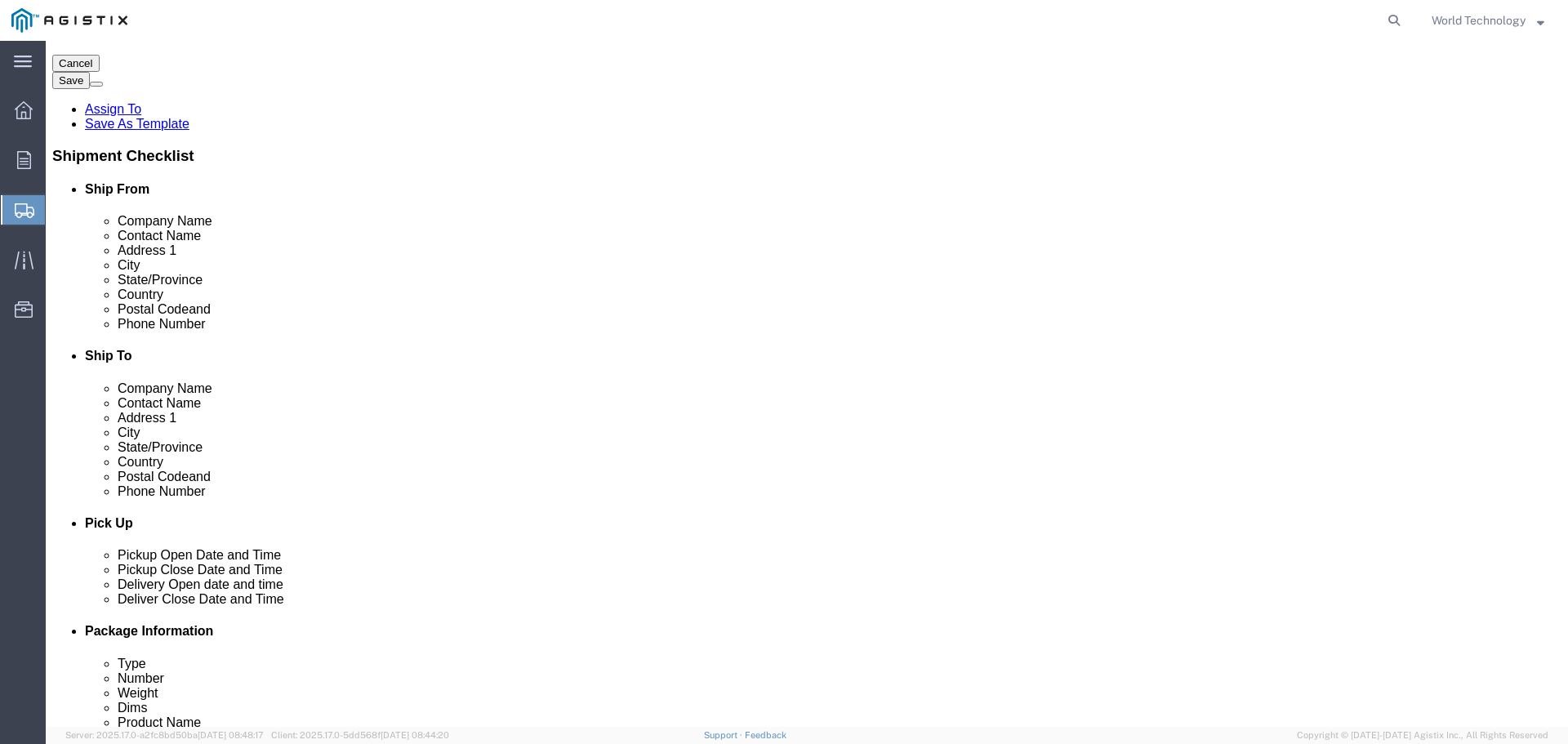
click button "Rate Shipment"
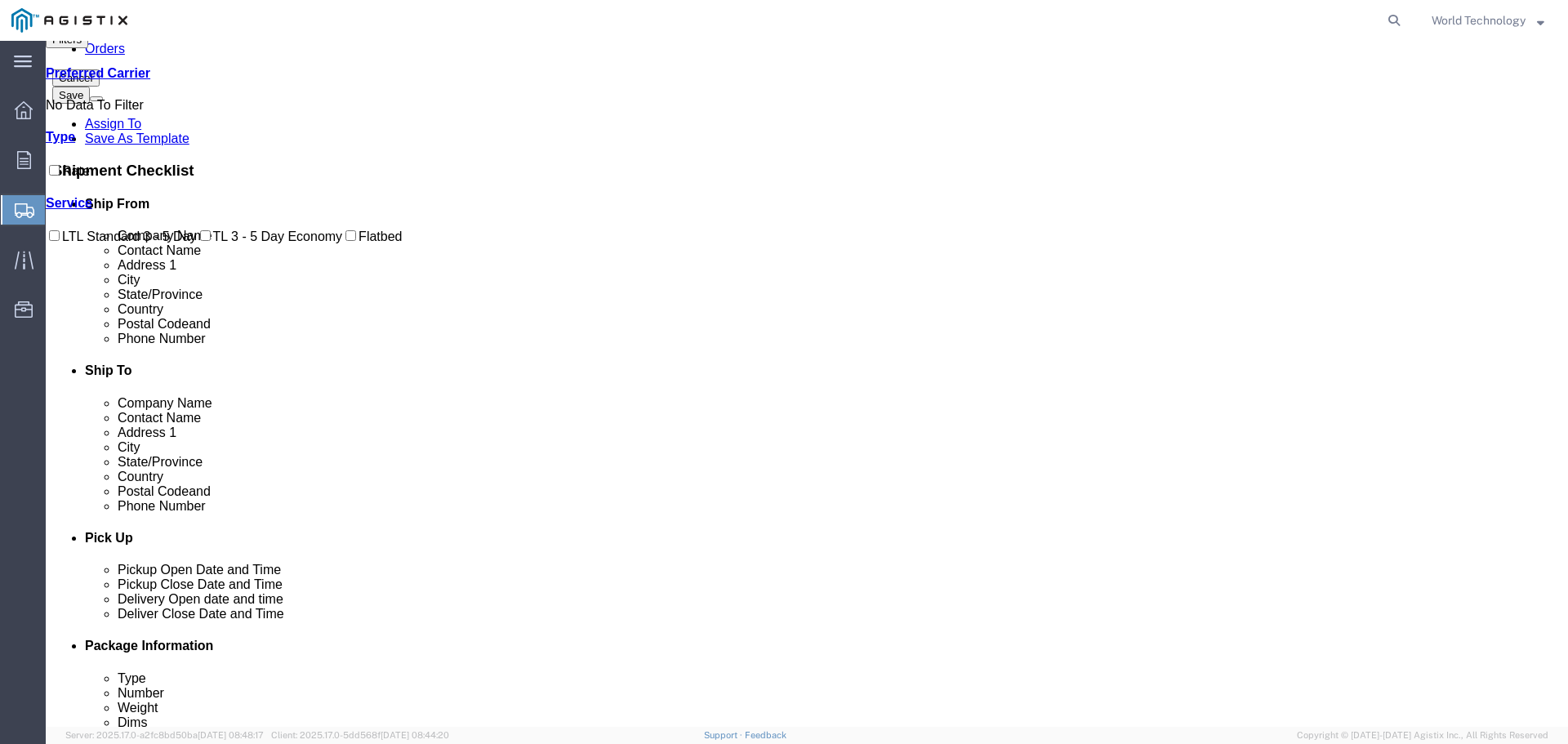
scroll to position [0, 0]
